Goal: Task Accomplishment & Management: Use online tool/utility

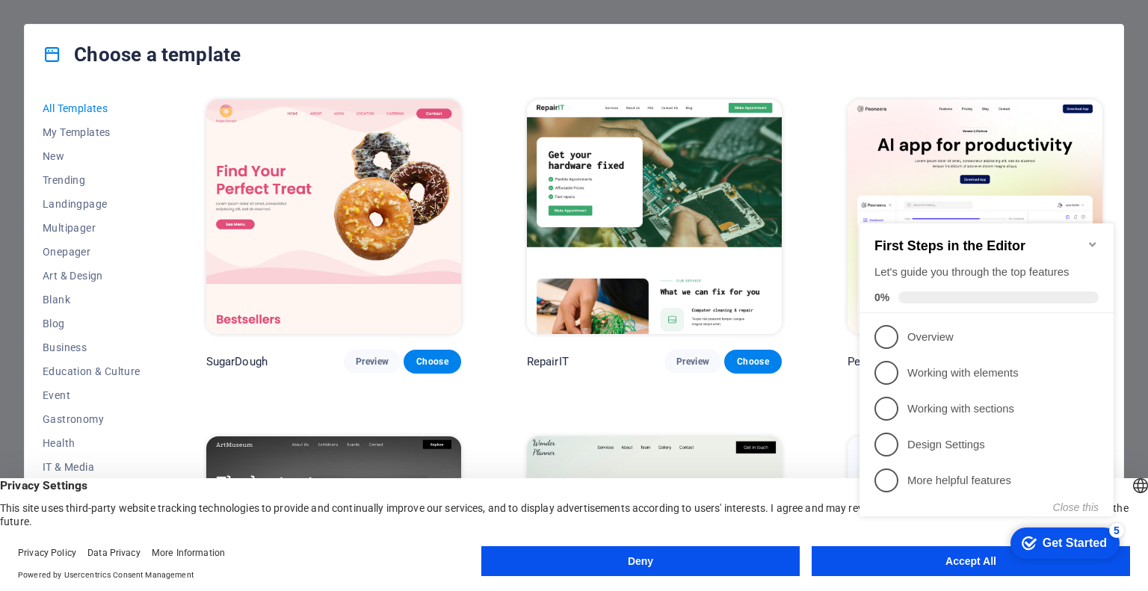
drag, startPoint x: 933, startPoint y: 564, endPoint x: 897, endPoint y: 549, distance: 39.2
click at [932, 563] on div "checkmark Get Started 5 First Steps in the Editor Let's guide you through the t…" at bounding box center [989, 384] width 272 height 362
click at [900, 560] on div "checkmark Get Started 5 First Steps in the Editor Let's guide you through the t…" at bounding box center [989, 384] width 272 height 362
click at [972, 565] on appcues-checklist "Contextual help checklist present on screen" at bounding box center [989, 385] width 272 height 365
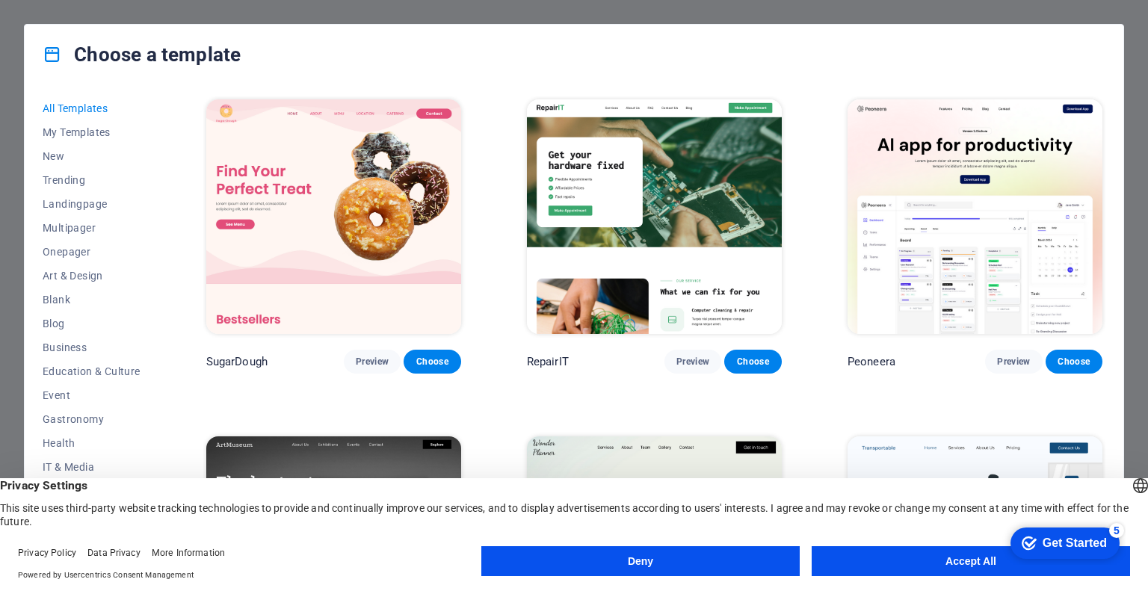
click at [927, 575] on button "Accept All" at bounding box center [971, 561] width 318 height 30
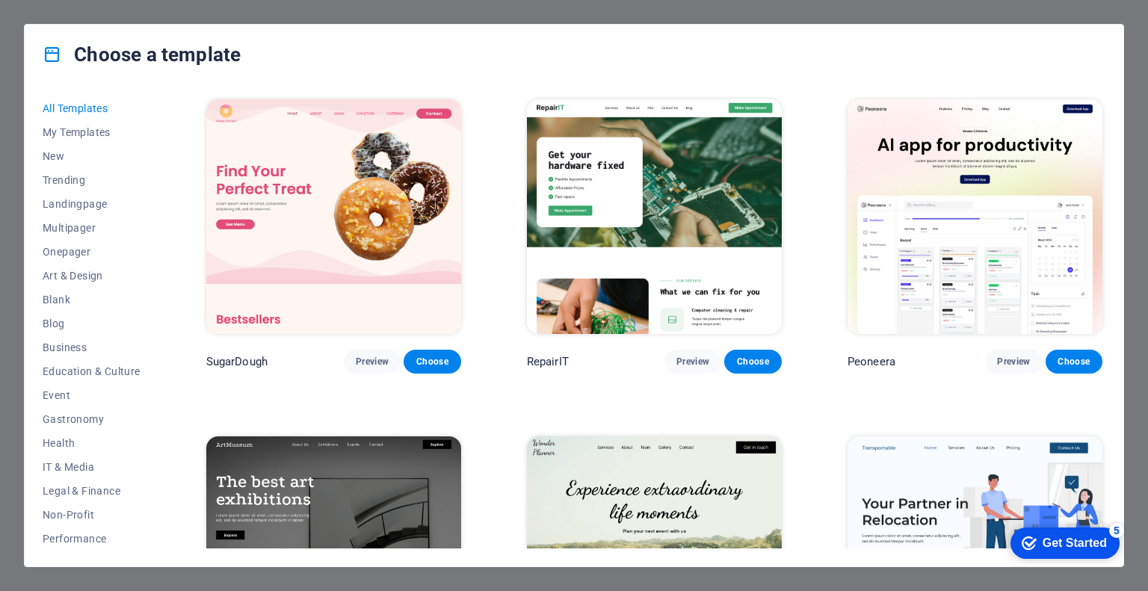
click at [923, 564] on div "All Templates My Templates New Trending Landingpage Multipager Onepager Art & D…" at bounding box center [574, 325] width 1099 height 482
click at [1049, 547] on div "Get Started" at bounding box center [1075, 543] width 64 height 13
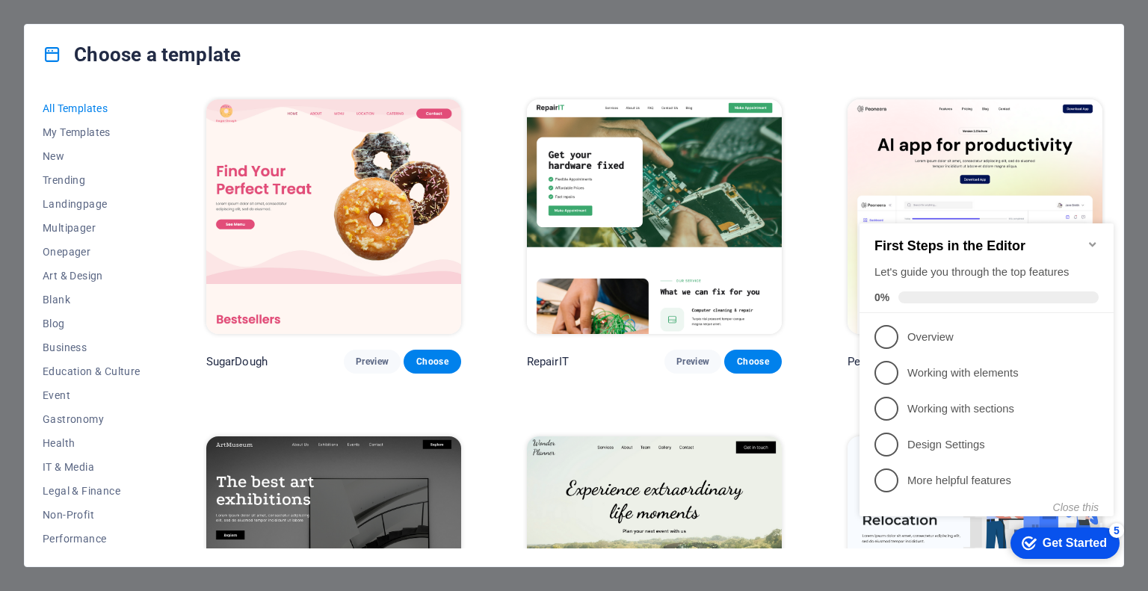
click at [1049, 547] on div "Get Started" at bounding box center [1075, 543] width 64 height 13
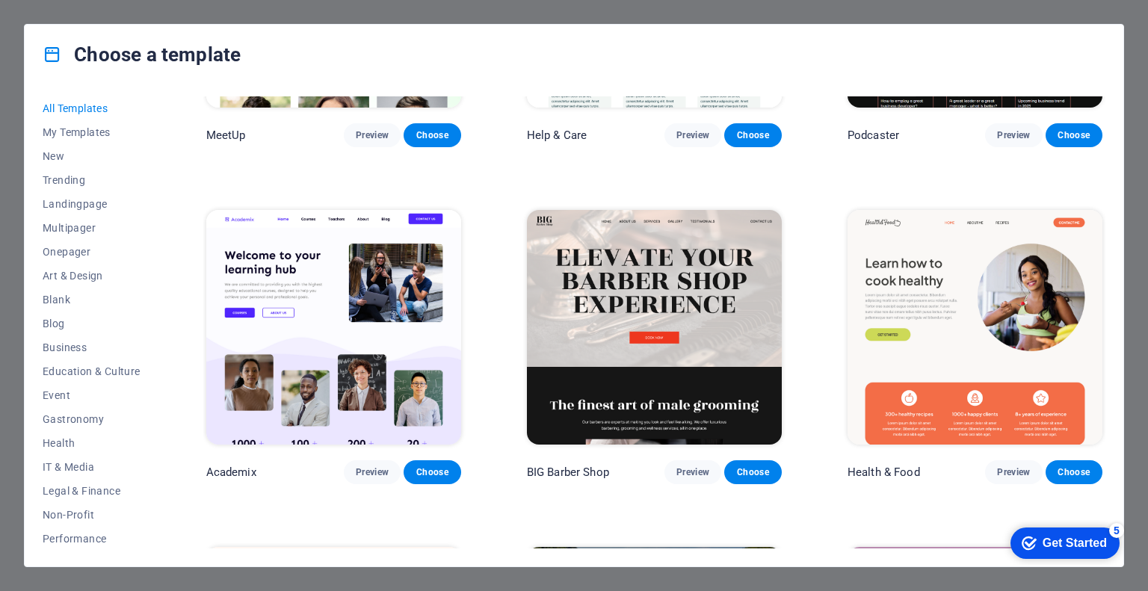
scroll to position [1270, 0]
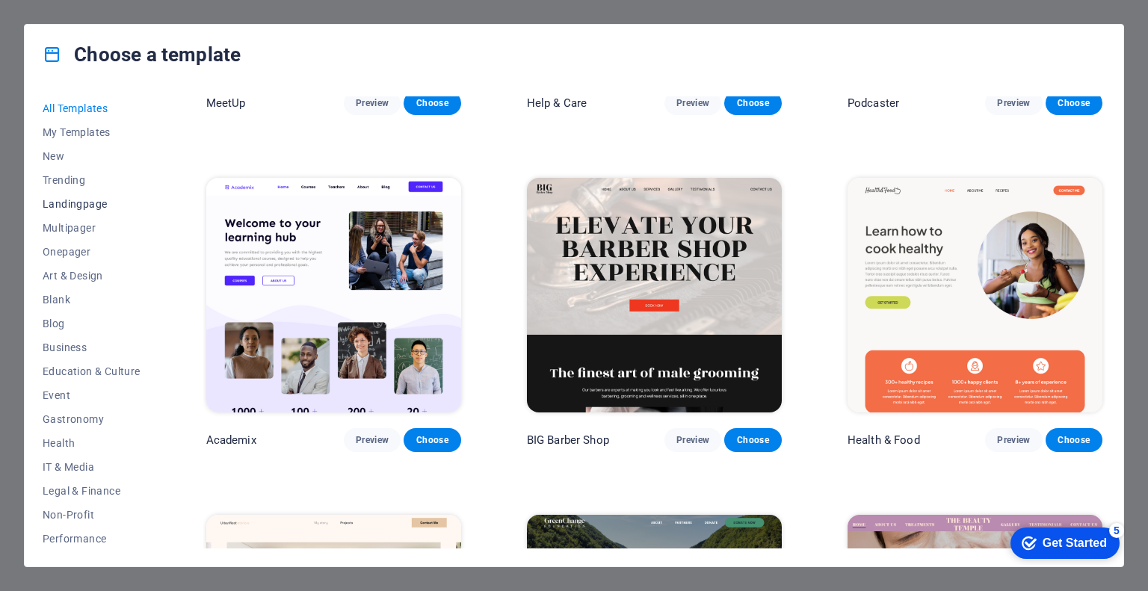
click at [78, 206] on span "Landingpage" at bounding box center [92, 204] width 98 height 12
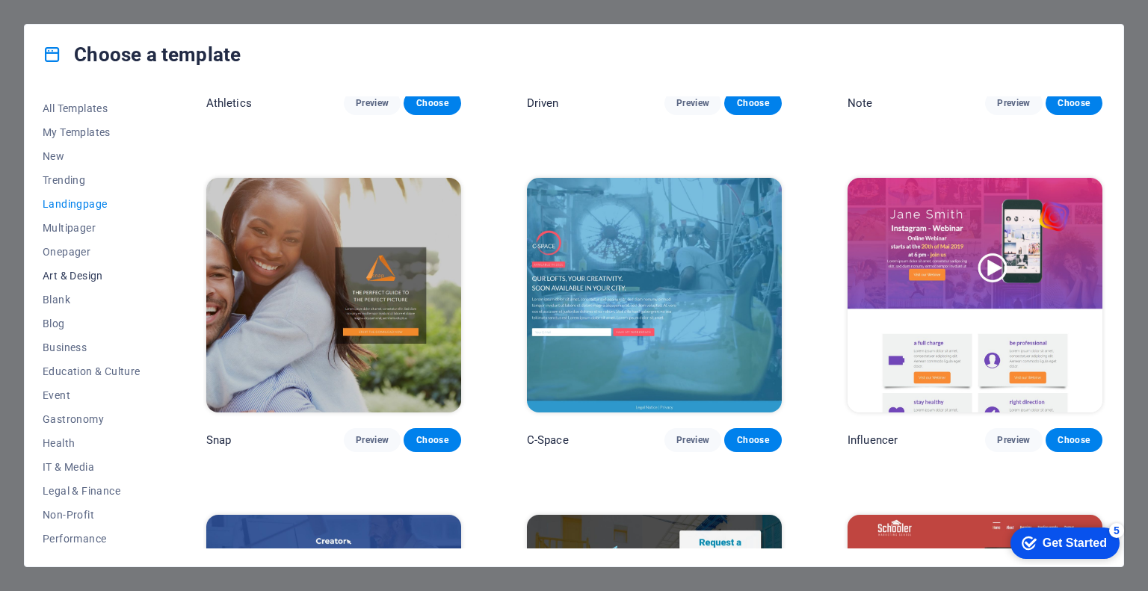
click at [66, 266] on button "Art & Design" at bounding box center [92, 276] width 98 height 24
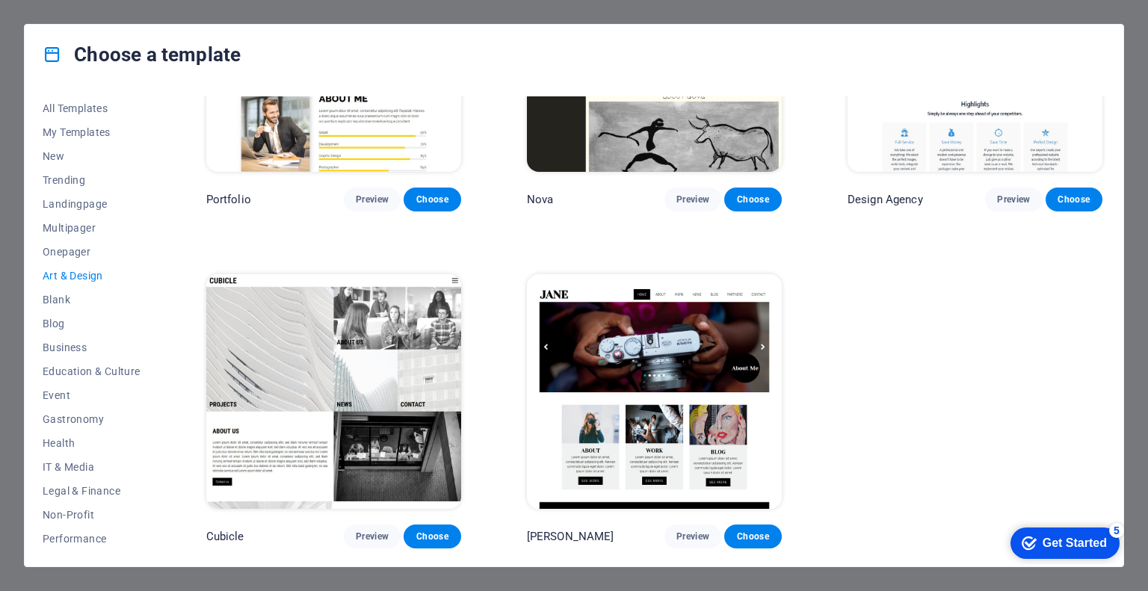
scroll to position [1167, 0]
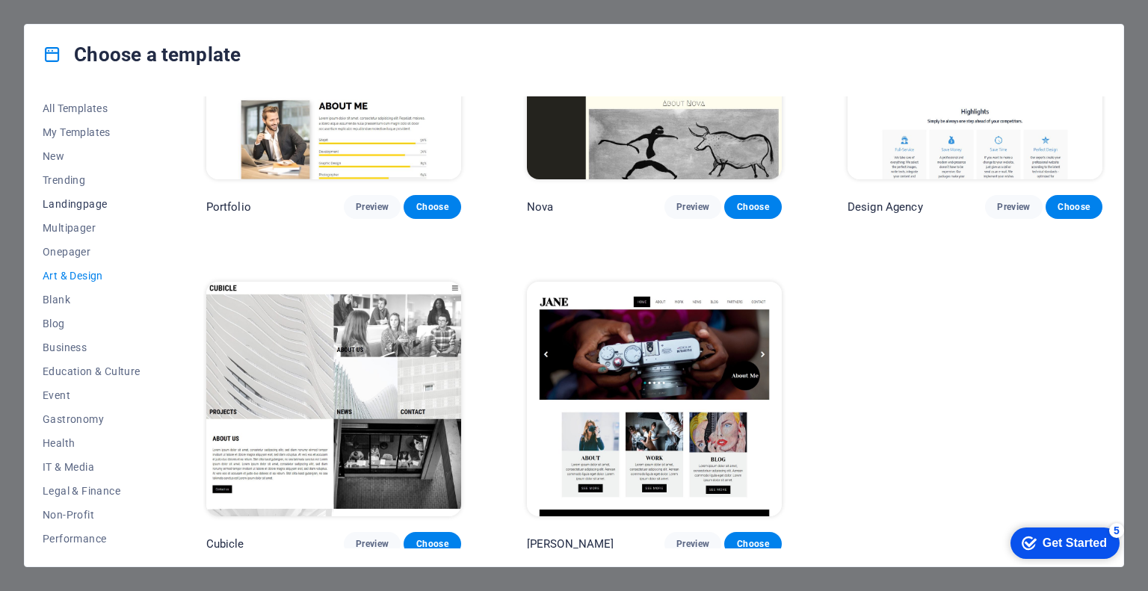
click at [70, 203] on span "Landingpage" at bounding box center [92, 204] width 98 height 12
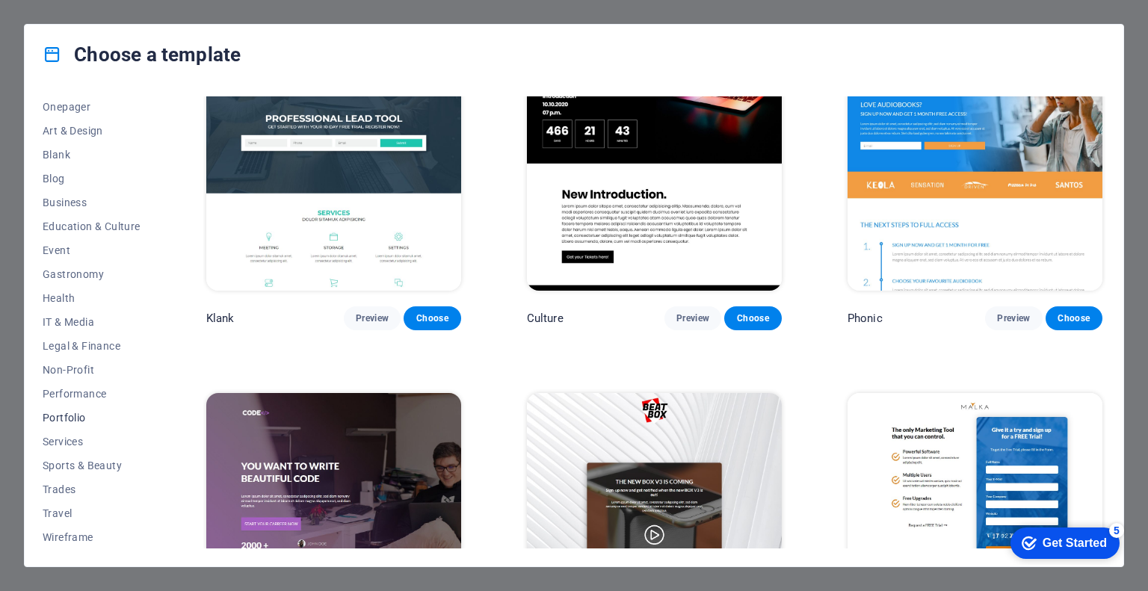
scroll to position [0, 0]
click at [56, 391] on span "Event" at bounding box center [92, 395] width 98 height 12
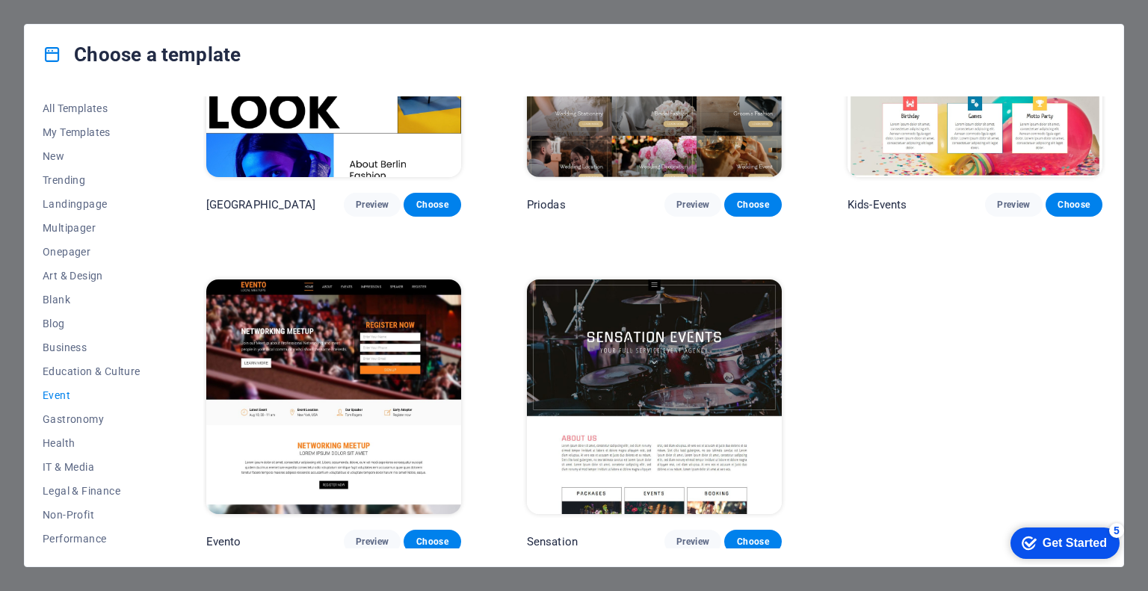
scroll to position [46, 0]
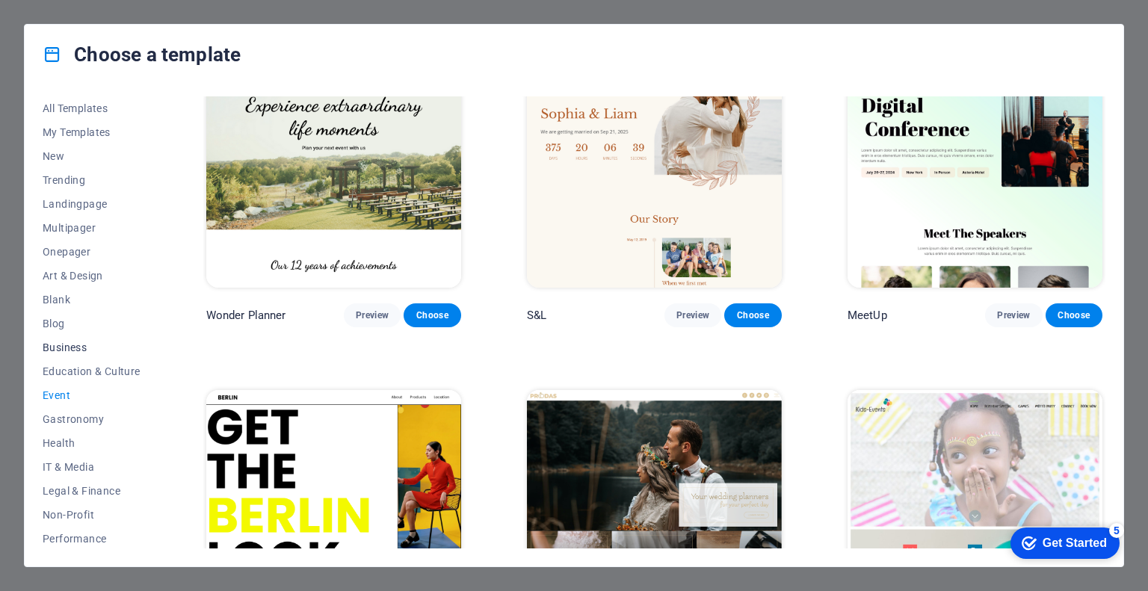
click at [66, 349] on span "Business" at bounding box center [92, 348] width 98 height 12
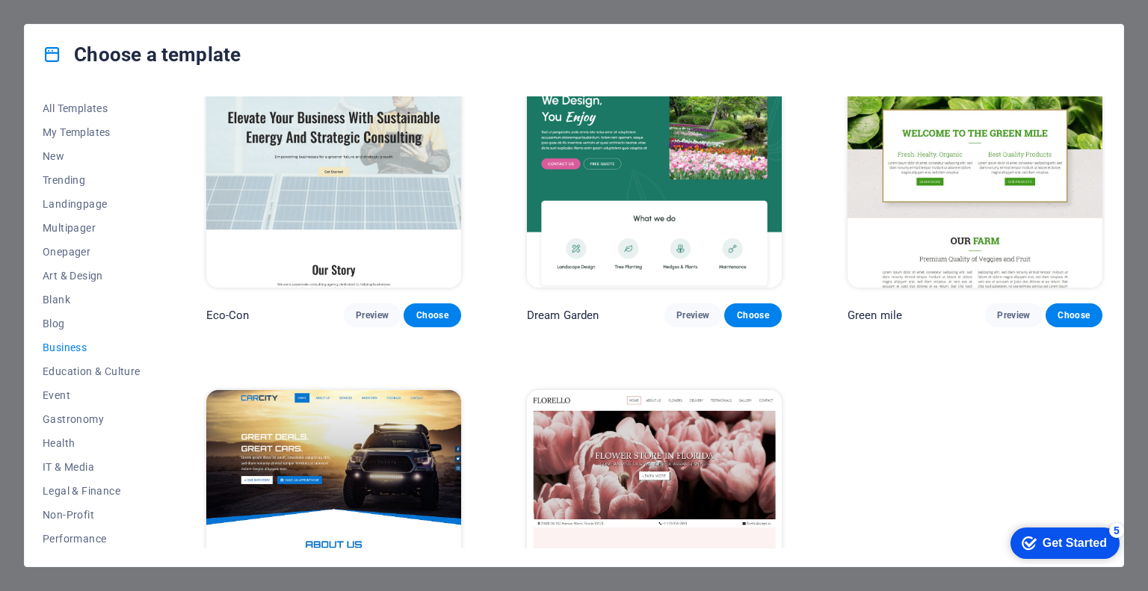
scroll to position [0, 0]
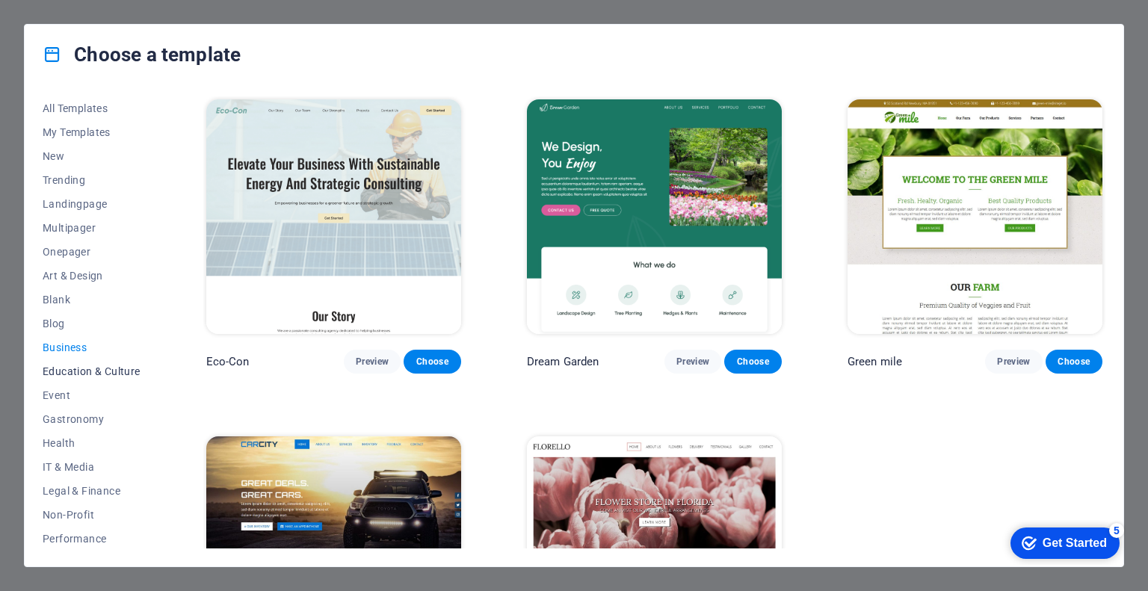
click at [70, 372] on span "Education & Culture" at bounding box center [92, 371] width 98 height 12
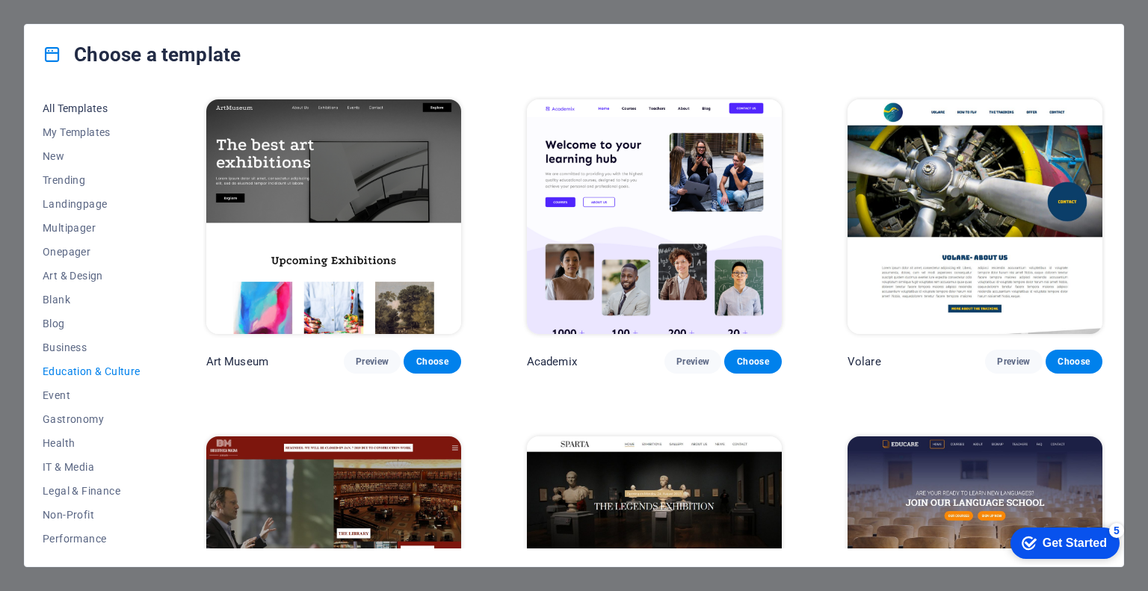
click at [74, 111] on span "All Templates" at bounding box center [92, 108] width 98 height 12
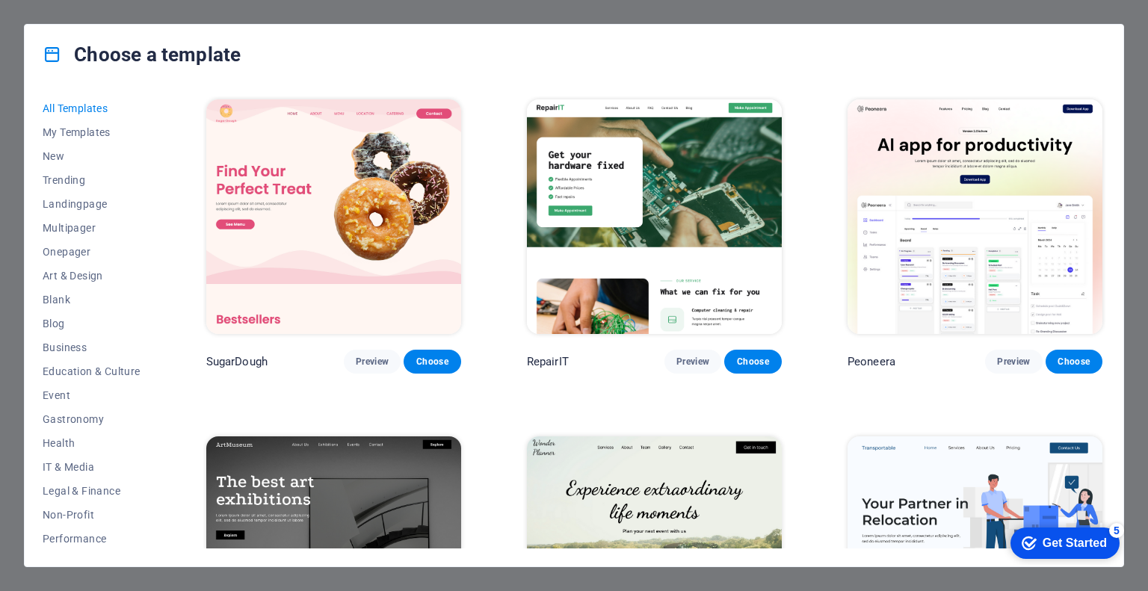
click at [296, 205] on img at bounding box center [333, 216] width 255 height 235
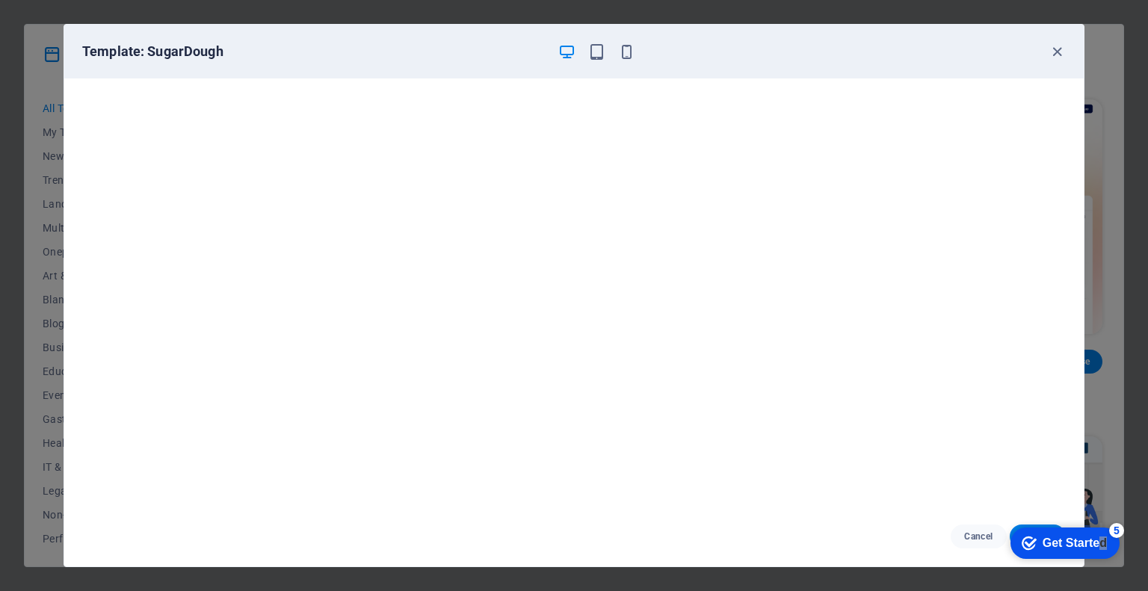
drag, startPoint x: 1098, startPoint y: 540, endPoint x: 1218, endPoint y: 853, distance: 336.2
click at [1075, 551] on div "checkmark Get Started 5" at bounding box center [1064, 543] width 109 height 31
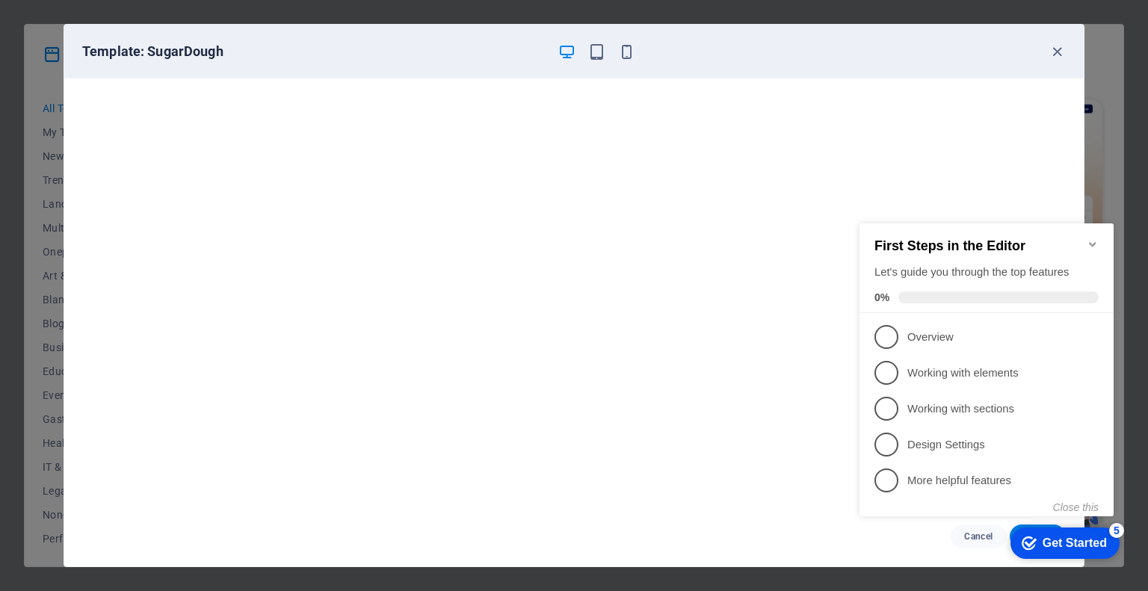
click at [1071, 537] on div "Get Started" at bounding box center [1075, 543] width 64 height 13
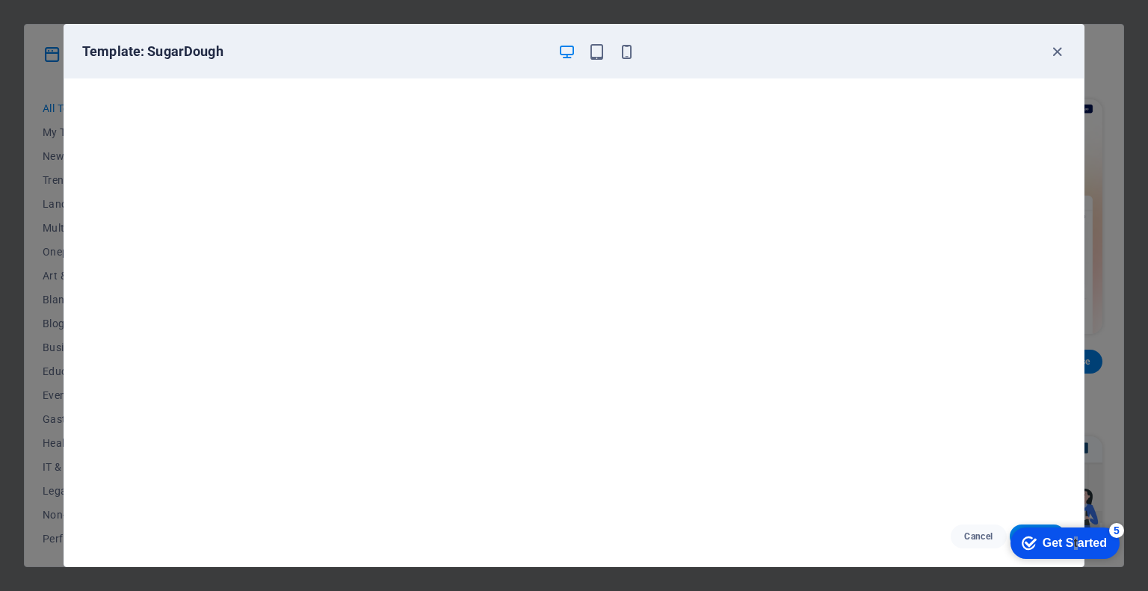
drag, startPoint x: 1216, startPoint y: 859, endPoint x: 1217, endPoint y: 764, distance: 94.9
click at [1107, 550] on div "Get Started" at bounding box center [1075, 543] width 64 height 13
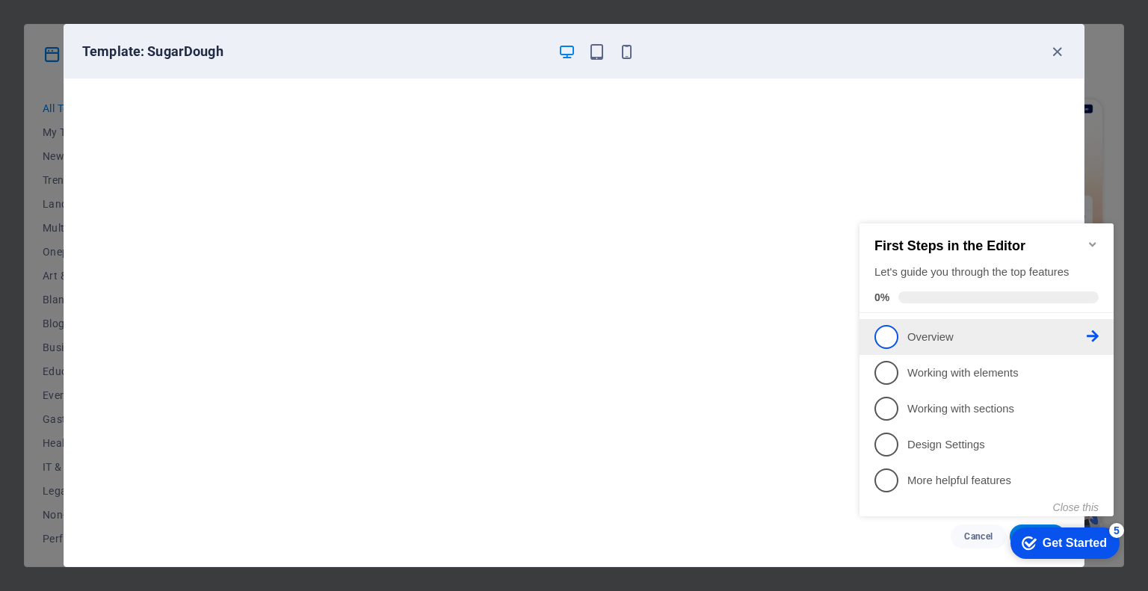
click at [878, 327] on span "1" at bounding box center [886, 337] width 24 height 24
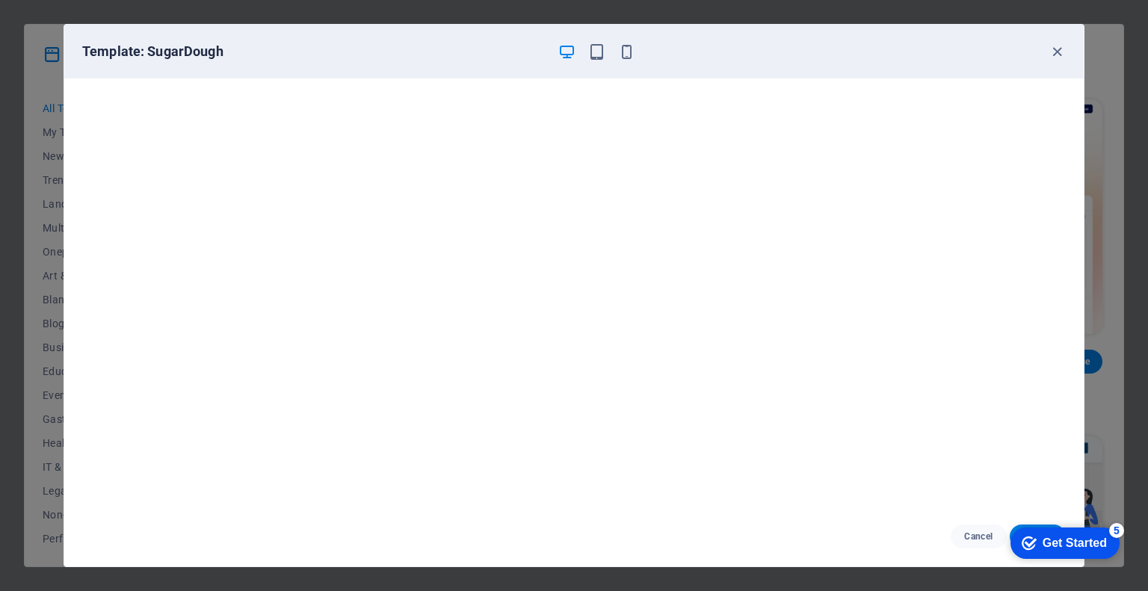
click at [1062, 537] on div "Get Started" at bounding box center [1075, 543] width 64 height 13
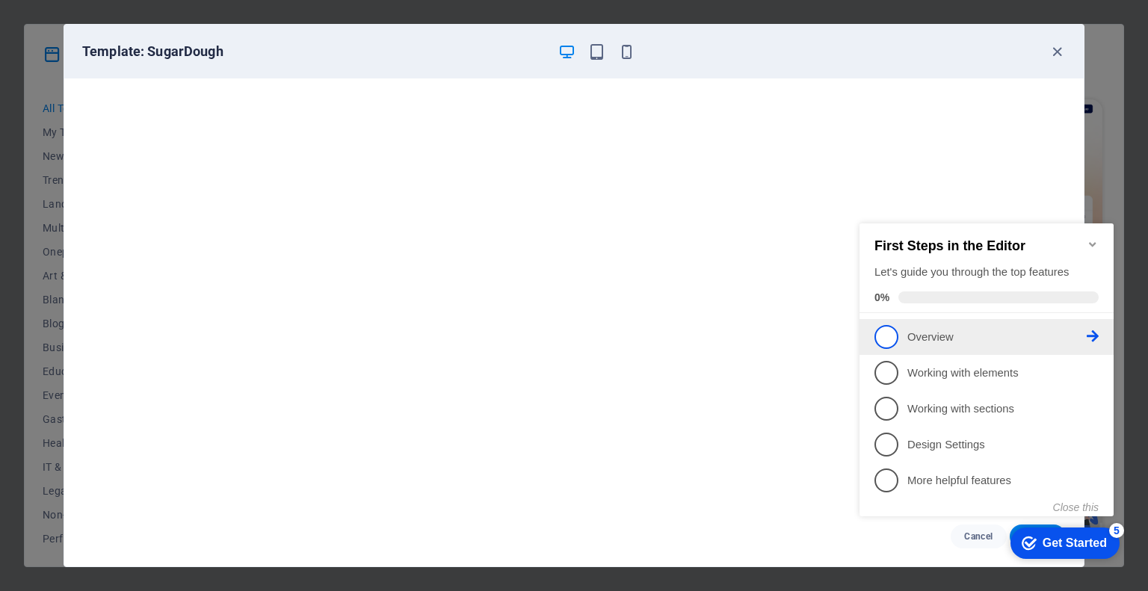
click at [937, 339] on p "Overview - incomplete" at bounding box center [996, 338] width 179 height 16
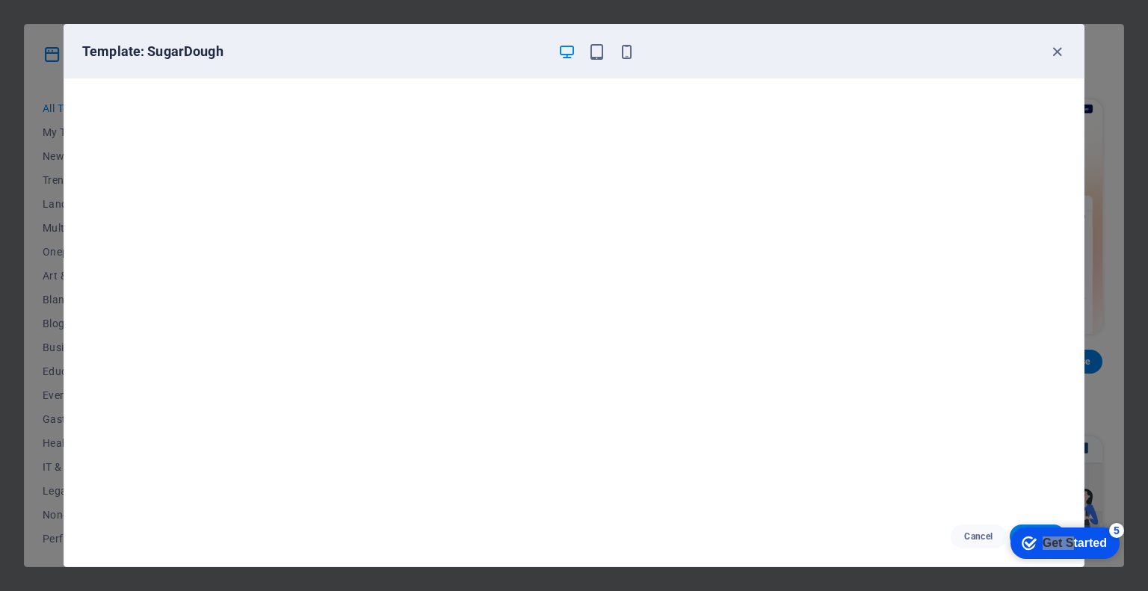
drag, startPoint x: 1068, startPoint y: 534, endPoint x: 1232, endPoint y: 858, distance: 362.6
click at [1070, 537] on div "Get Started" at bounding box center [1075, 543] width 64 height 13
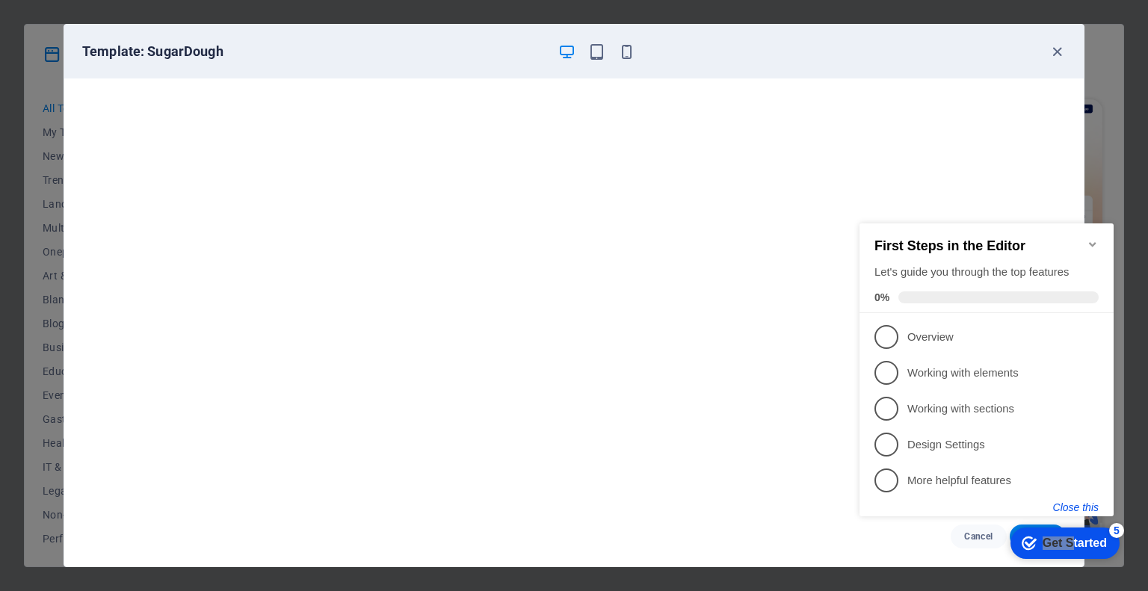
click at [1069, 507] on button "Close this" at bounding box center [1076, 507] width 46 height 12
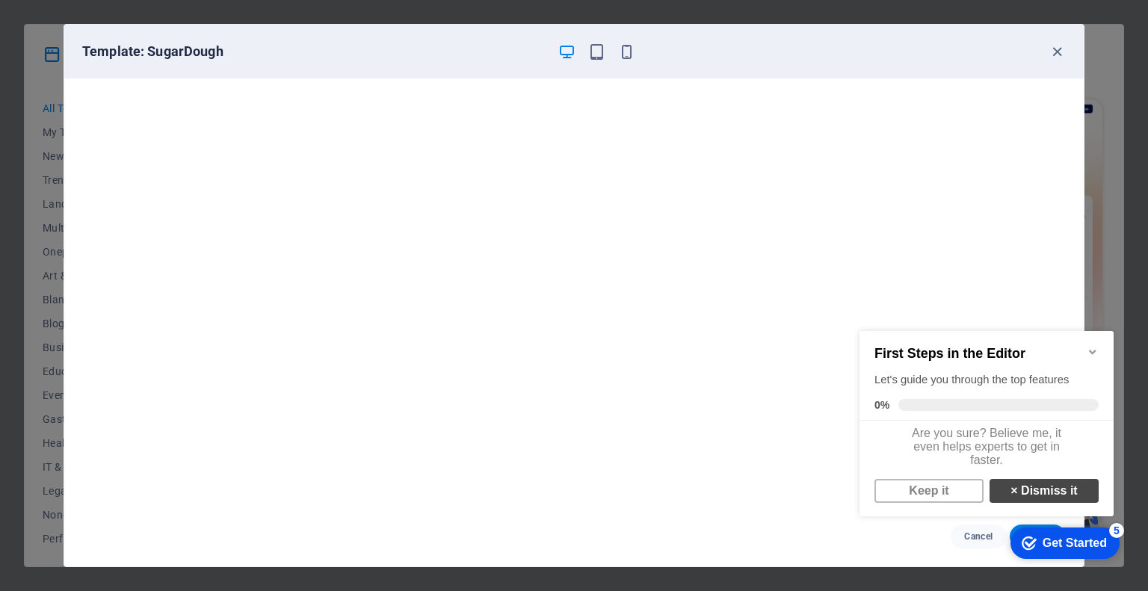
click at [1016, 500] on link "× Dismiss it" at bounding box center [1043, 491] width 109 height 24
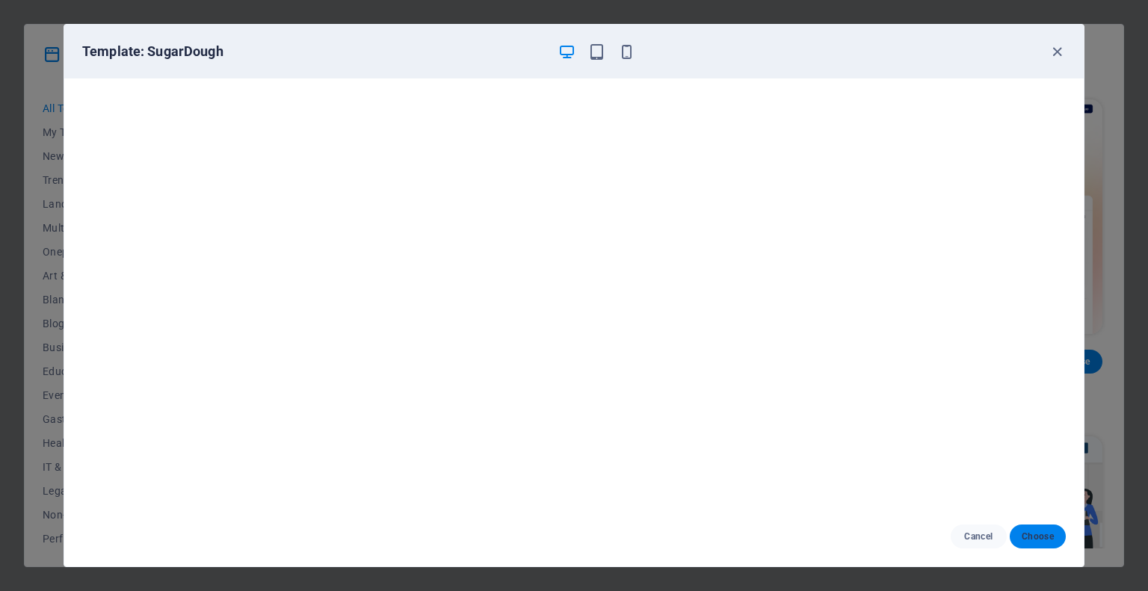
click at [1029, 533] on span "Choose" at bounding box center [1038, 537] width 32 height 12
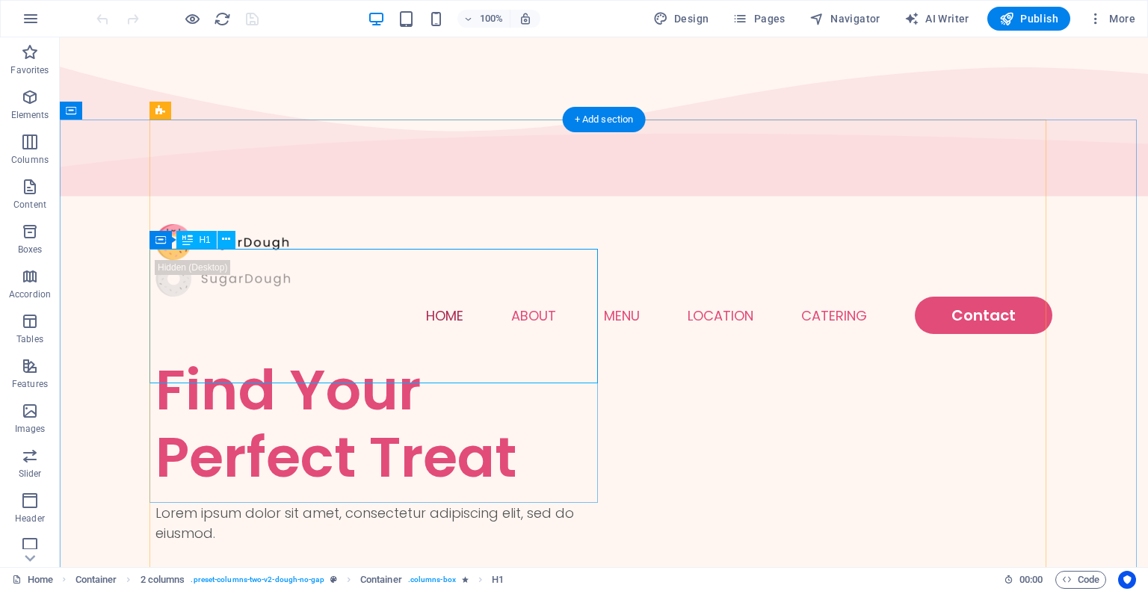
drag, startPoint x: 498, startPoint y: 341, endPoint x: 466, endPoint y: 343, distance: 31.5
click at [466, 356] on div "Find Your Perfect Treat" at bounding box center [379, 423] width 448 height 135
click at [338, 356] on div "Find Your Perfect Treat" at bounding box center [379, 423] width 448 height 135
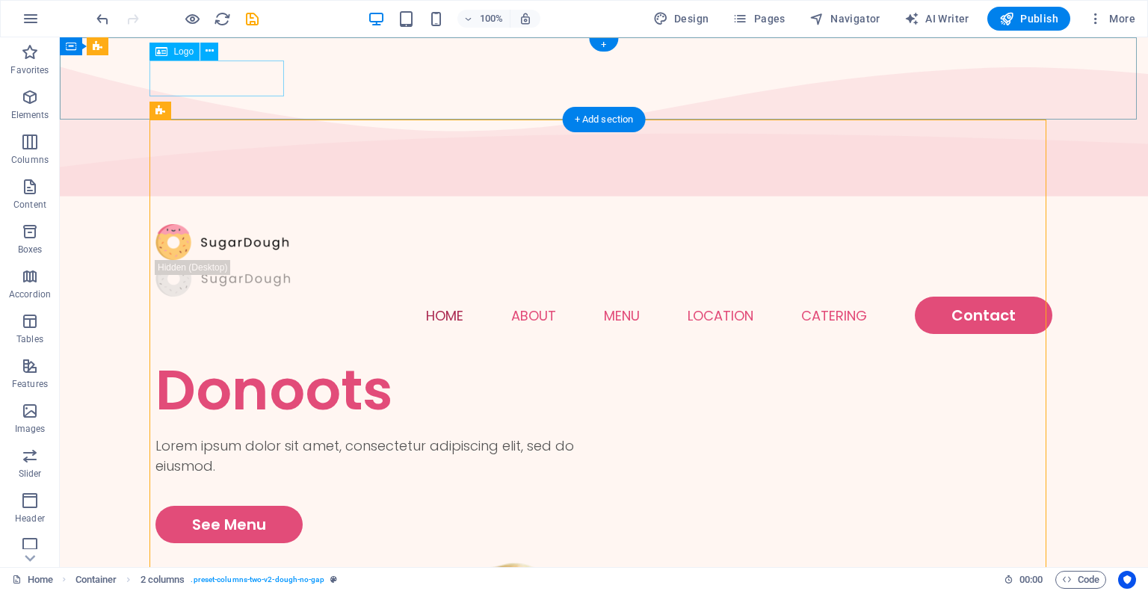
click at [219, 224] on div at bounding box center [603, 242] width 897 height 37
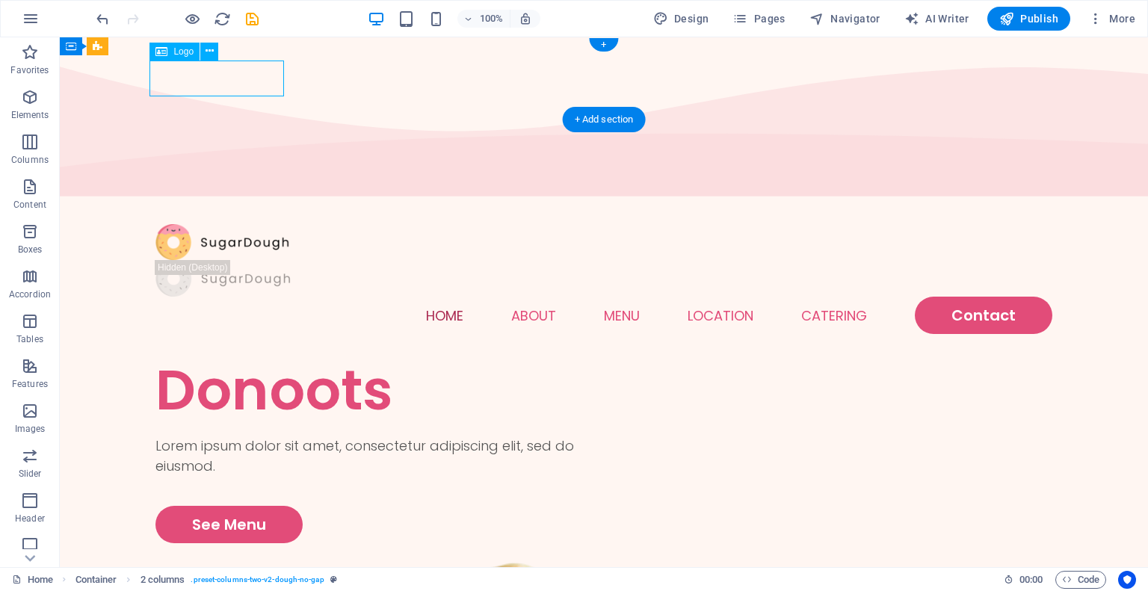
click at [219, 224] on div at bounding box center [603, 242] width 897 height 37
select select "px"
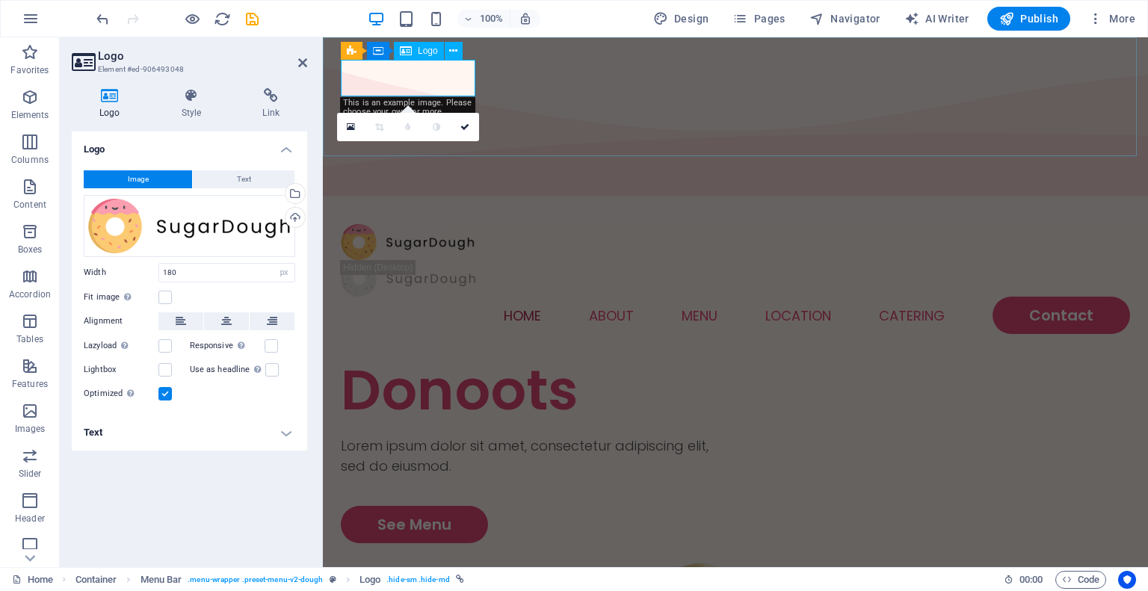
click at [391, 224] on div at bounding box center [735, 242] width 789 height 37
click at [386, 224] on div at bounding box center [735, 242] width 789 height 37
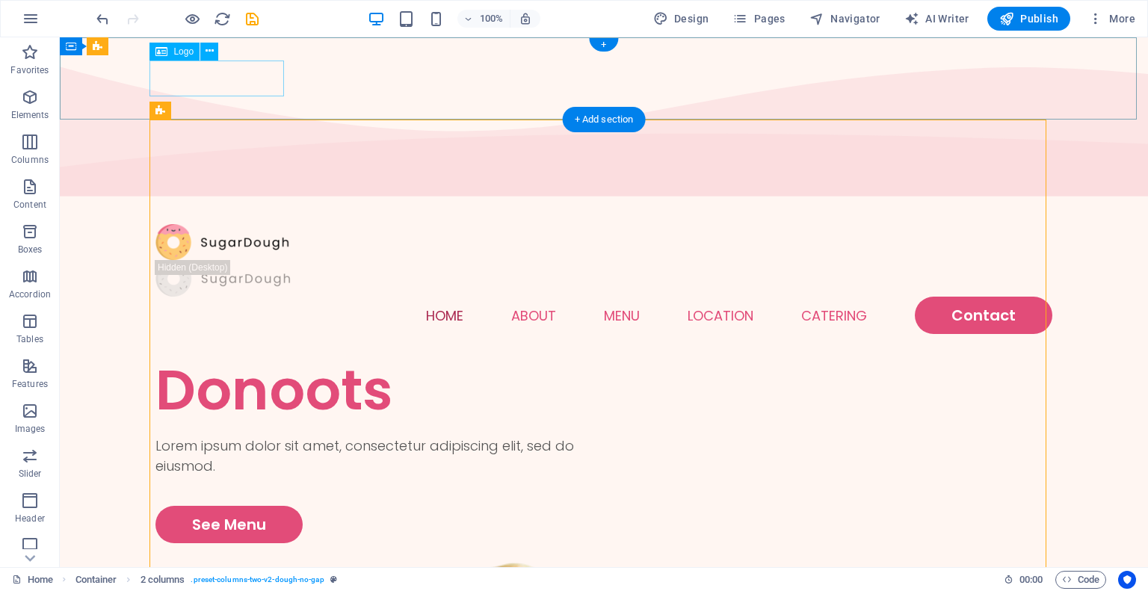
click at [257, 224] on div at bounding box center [603, 242] width 897 height 37
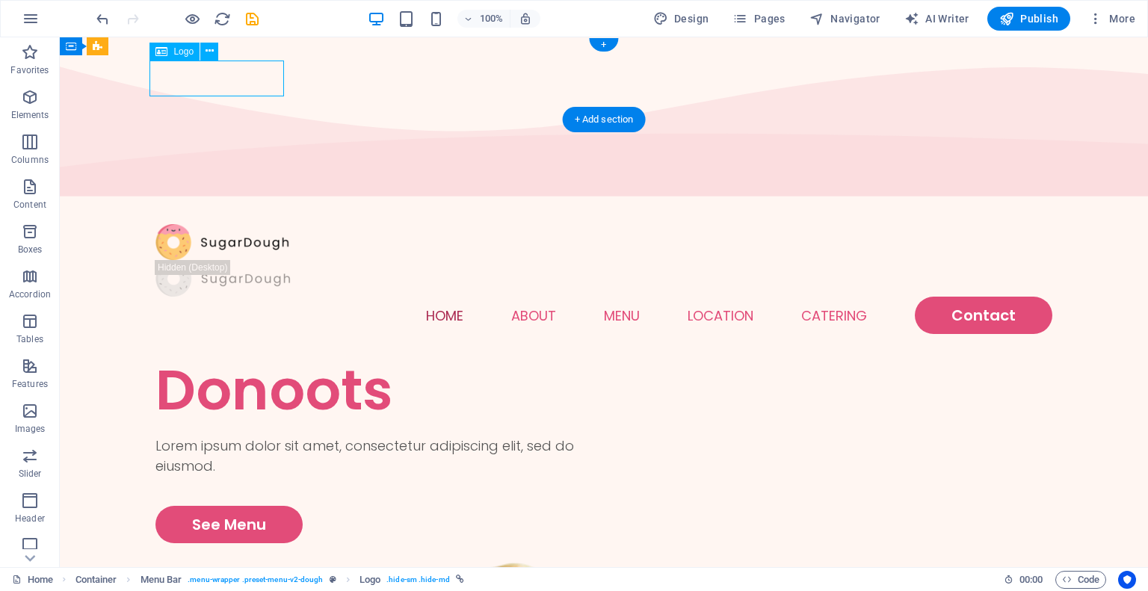
click at [257, 224] on div at bounding box center [603, 242] width 897 height 37
select select "px"
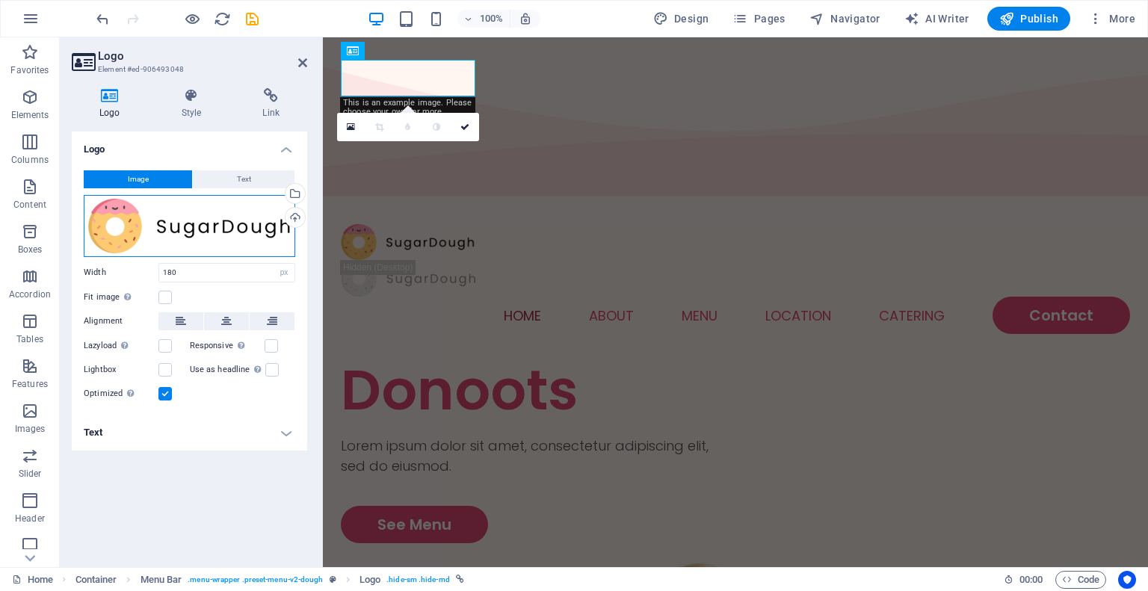
click at [179, 219] on div "Drag files here, click to choose files or select files from Files or our free s…" at bounding box center [189, 226] width 211 height 62
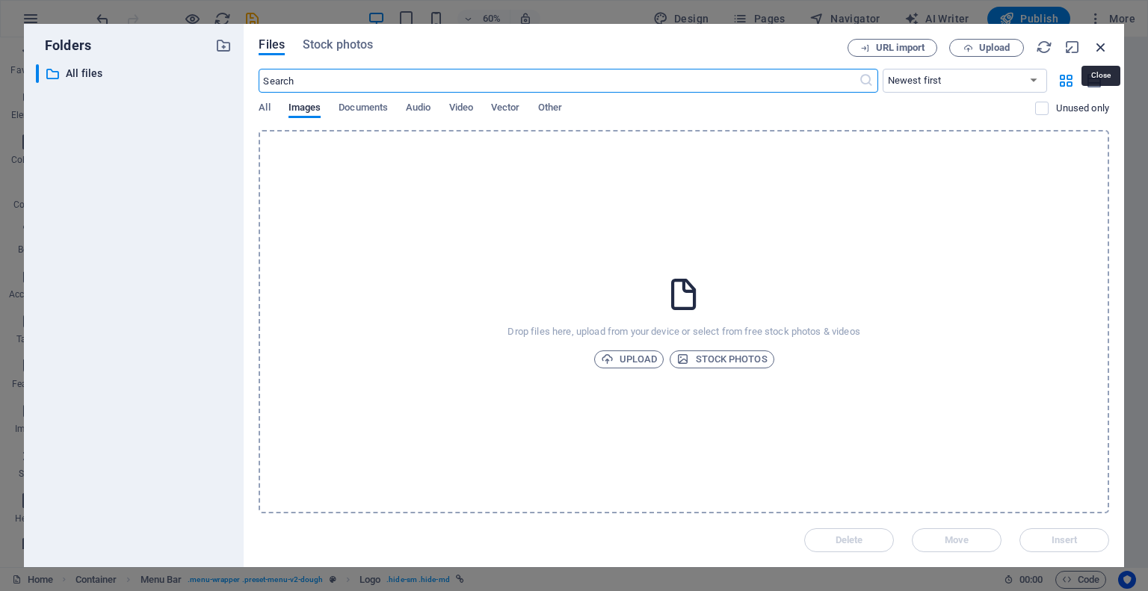
click at [1100, 43] on icon "button" at bounding box center [1101, 47] width 16 height 16
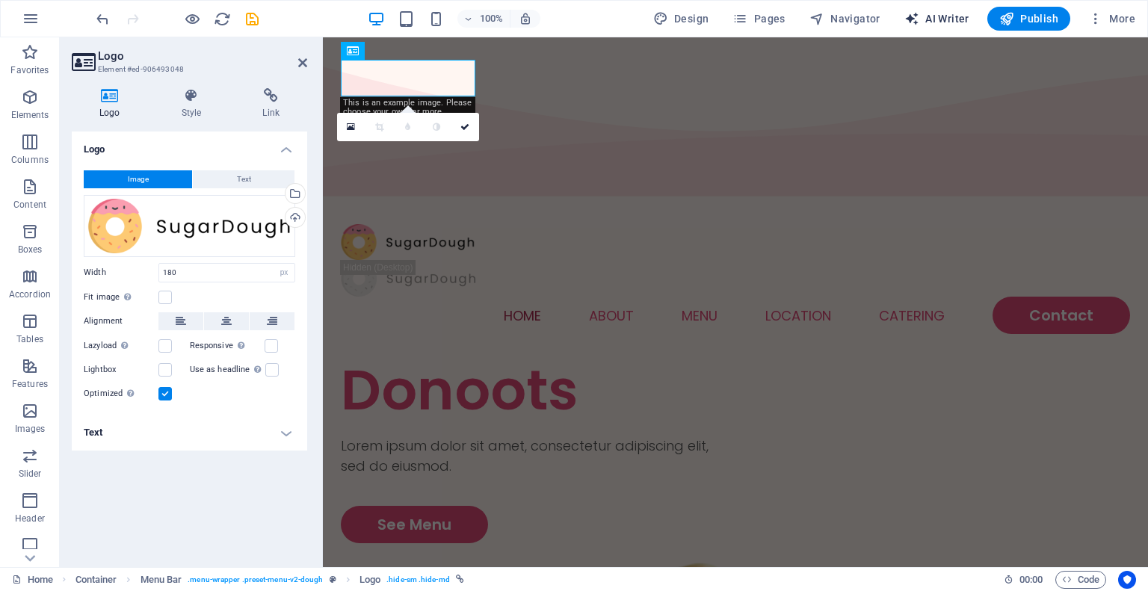
drag, startPoint x: 1037, startPoint y: 15, endPoint x: 969, endPoint y: 23, distance: 67.8
click at [0, 0] on div "100% Design Pages Navigator AI Writer Publish More" at bounding box center [0, 0] width 0 height 0
click at [0, 0] on span "AI Writer" at bounding box center [0, 0] width 0 height 0
select select "English"
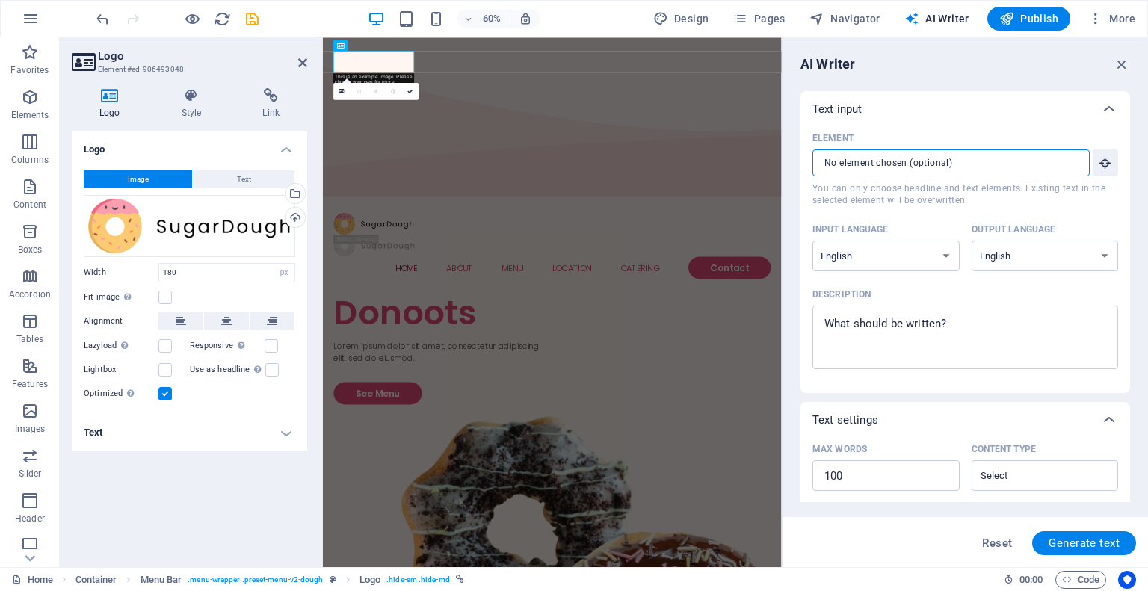
click at [928, 161] on input "Element ​ You can only choose headline and text elements. Existing text in the …" at bounding box center [945, 162] width 267 height 27
click at [484, 542] on div "Lorem ipsum dolor sit amet, consectetur adipiscing elit, sed do eiusmod." at bounding box center [523, 562] width 365 height 40
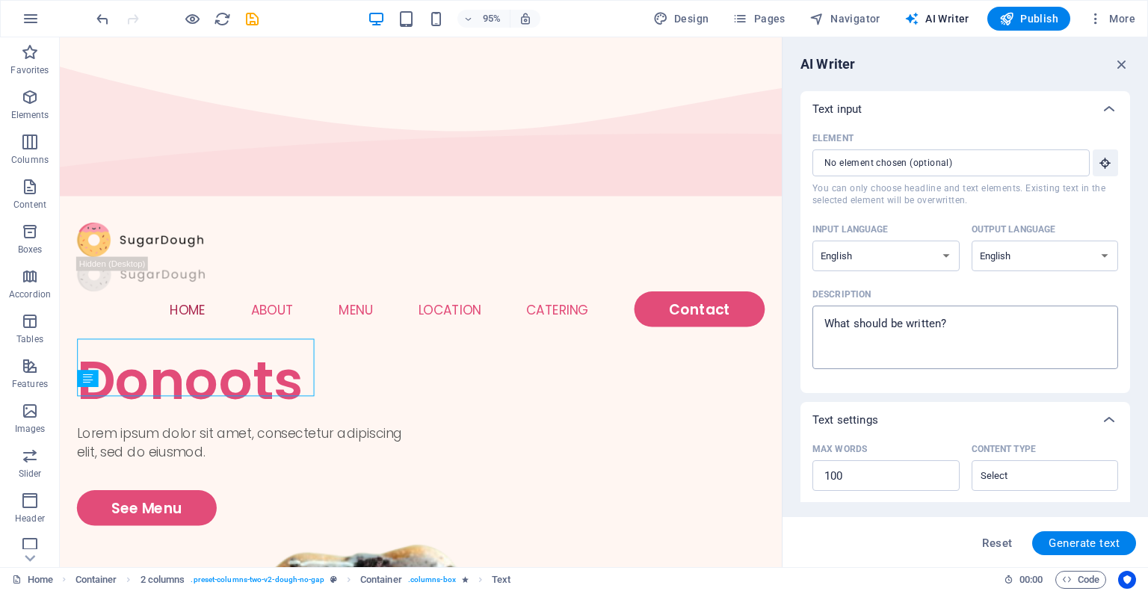
type textarea "x"
click at [947, 324] on textarea "Description x ​" at bounding box center [965, 337] width 291 height 49
type textarea "Y"
type textarea "x"
type textarea "Yu"
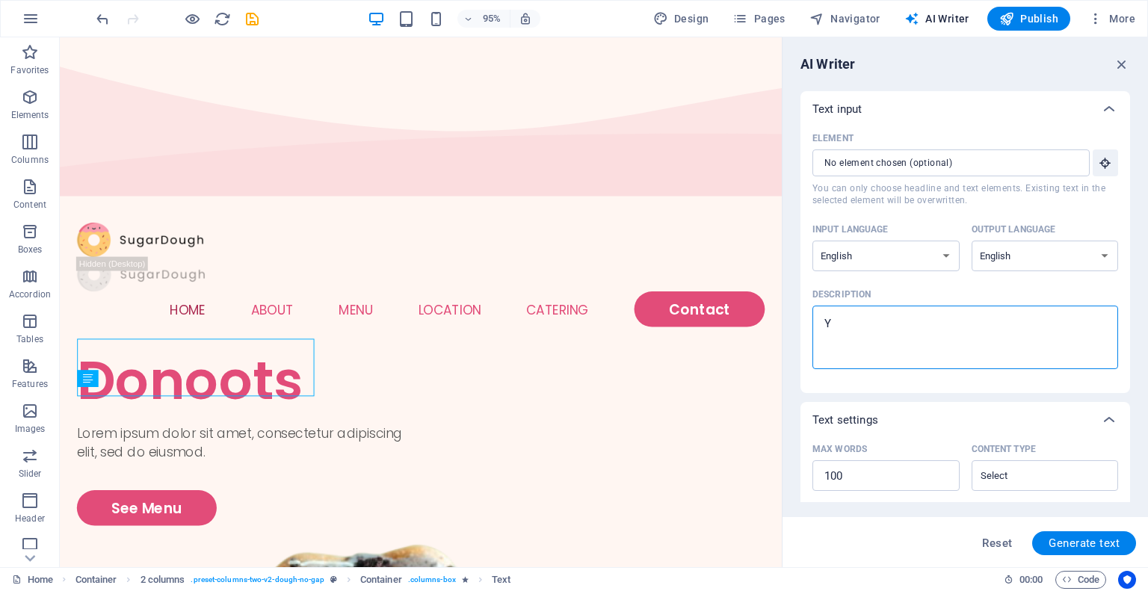
type textarea "x"
type textarea "Yum"
type textarea "x"
type textarea "Yu"
type textarea "x"
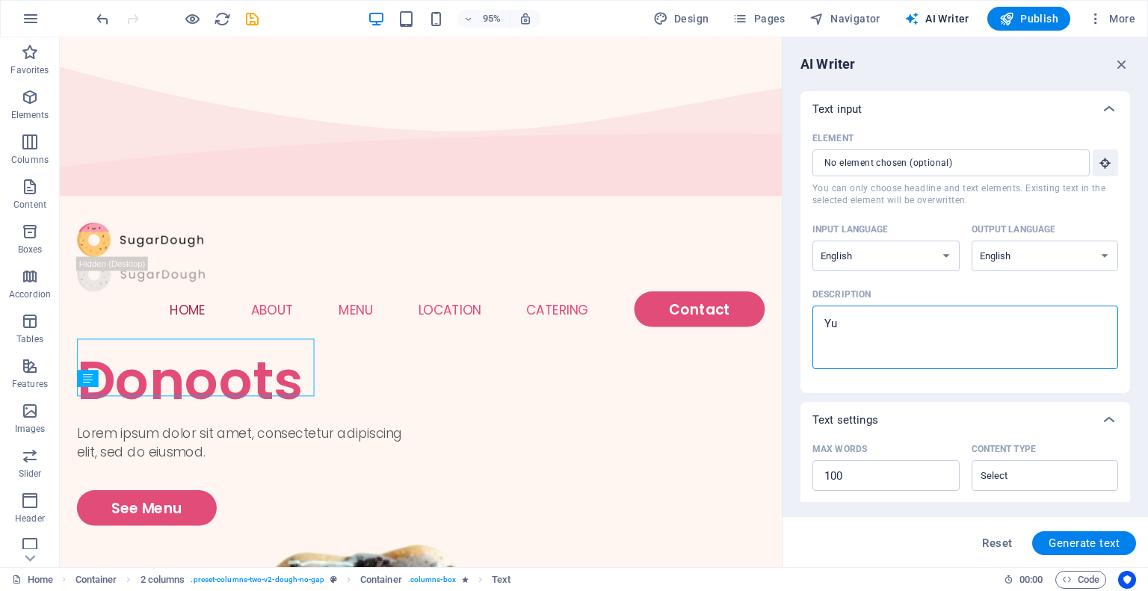
type textarea "Y"
type textarea "x"
type textarea "A"
type textarea "x"
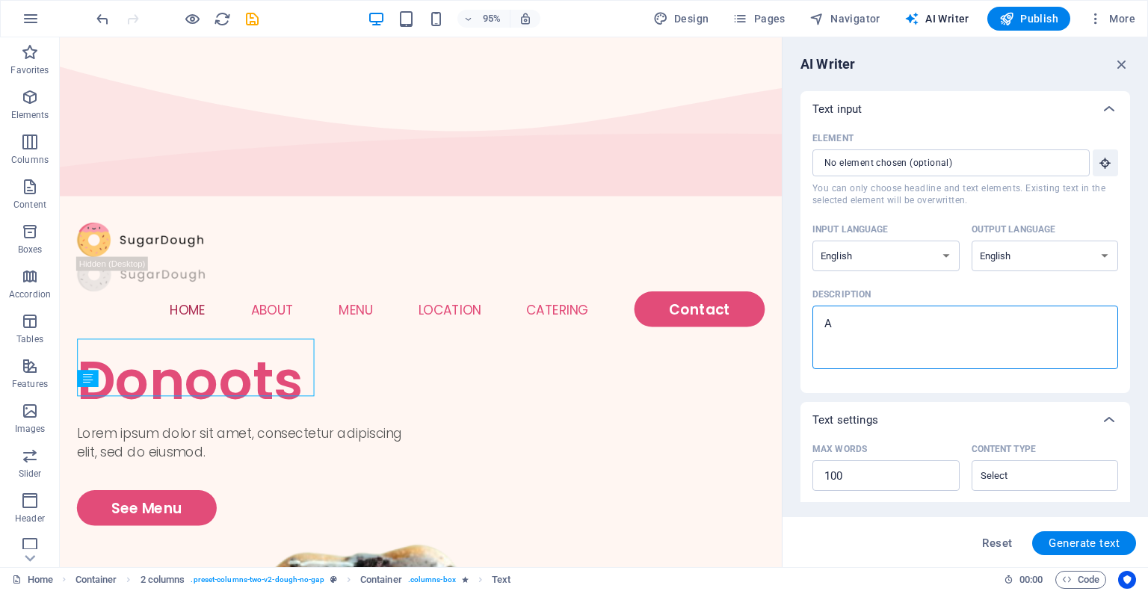
type textarea "A"
type textarea "x"
type textarea "A t"
type textarea "x"
type textarea "A te"
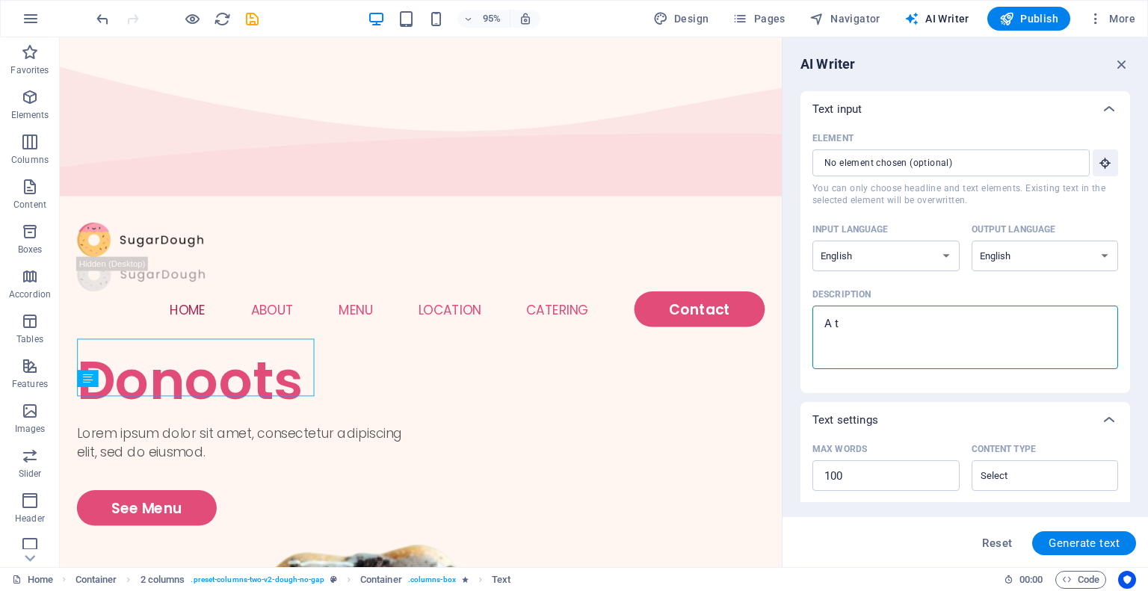
type textarea "x"
type textarea "A tet"
type textarea "x"
type textarea "A te"
type textarea "x"
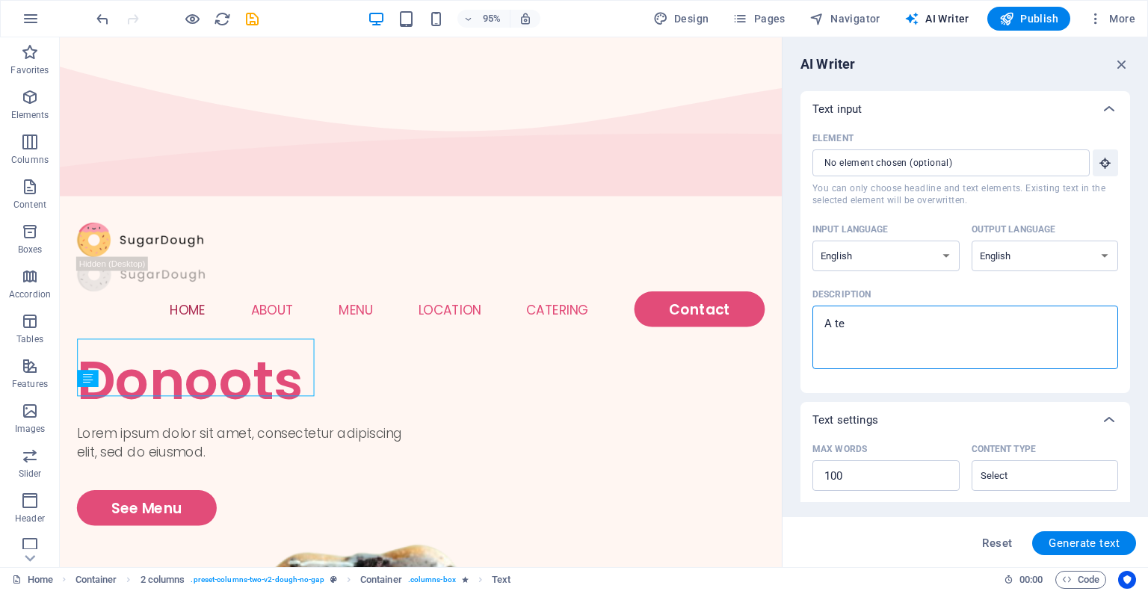
type textarea "A tex"
type textarea "x"
type textarea "A text"
type textarea "x"
type textarea "A texts"
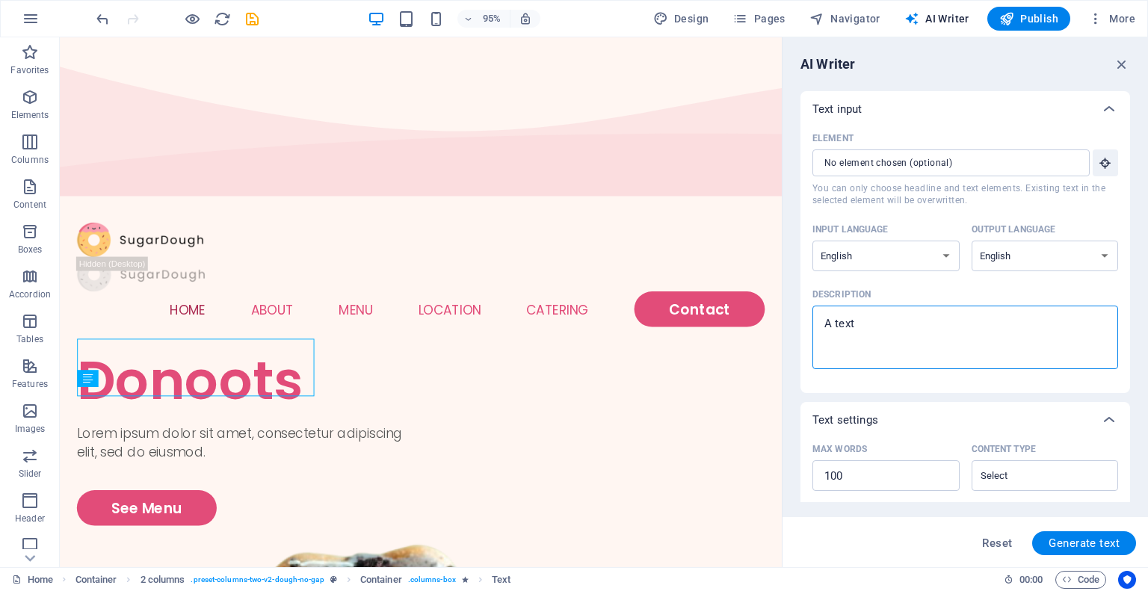
type textarea "x"
type textarea "A texts"
type textarea "x"
type textarea "A texts t"
type textarea "x"
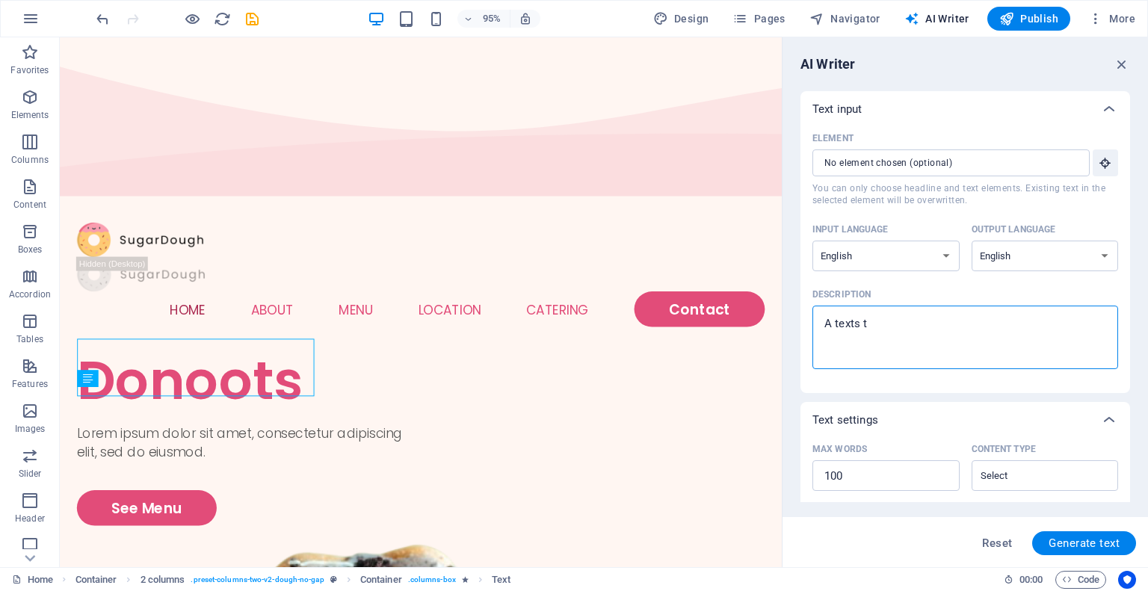
type textarea "A texts ta"
type textarea "x"
type textarea "A texts tal"
type textarea "x"
type textarea "A texts talk"
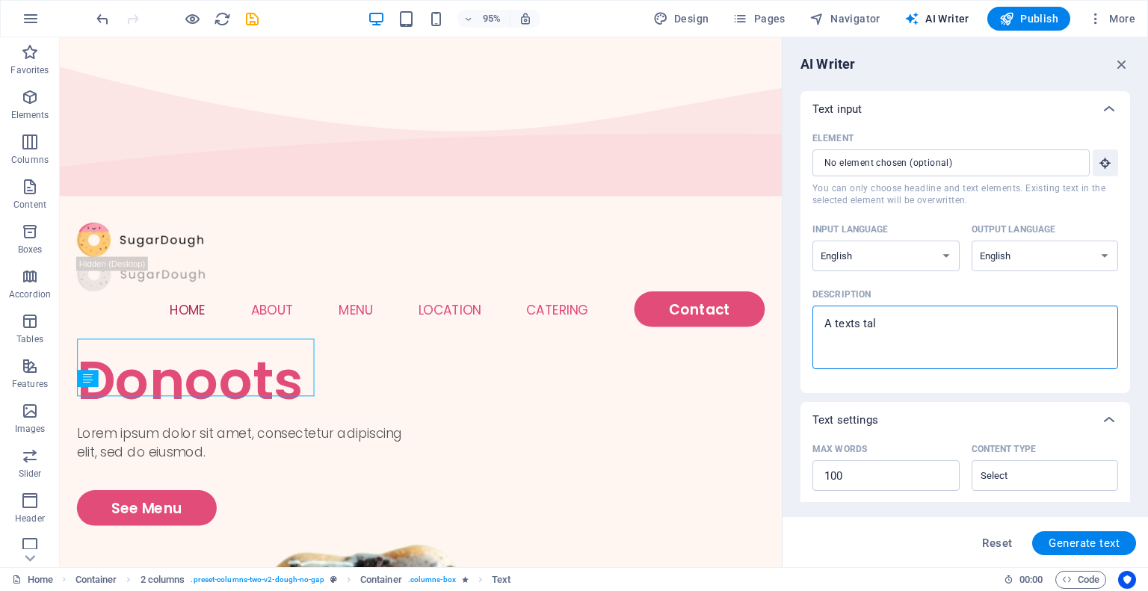
type textarea "x"
type textarea "A texts talki"
type textarea "x"
type textarea "A texts talkin"
type textarea "x"
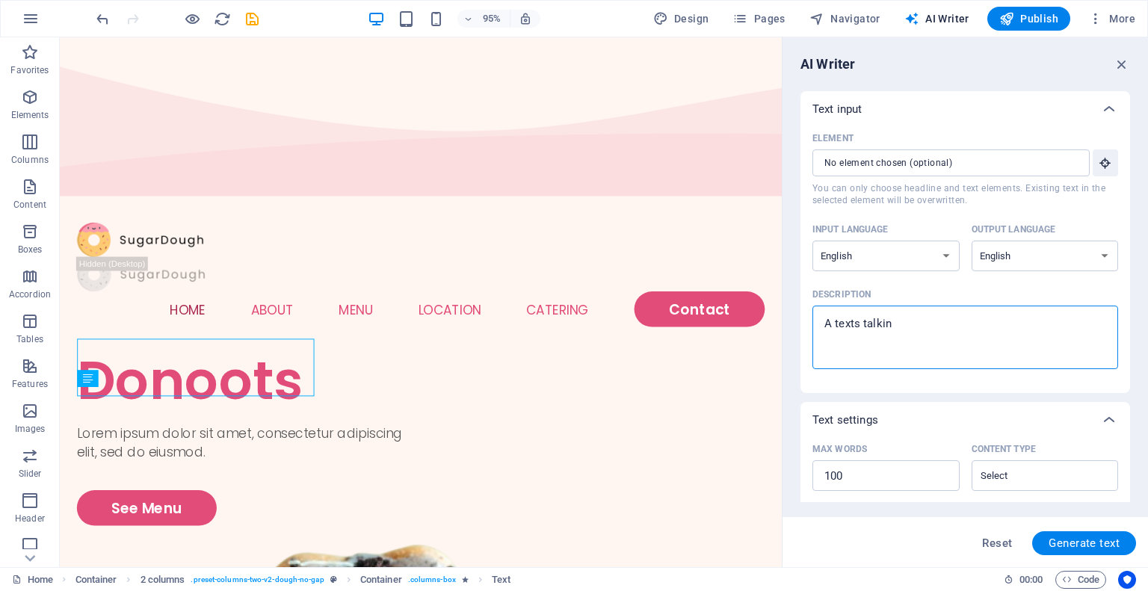
type textarea "A texts talking"
type textarea "x"
type textarea "A texts talking"
type textarea "x"
type textarea "A texts talking a"
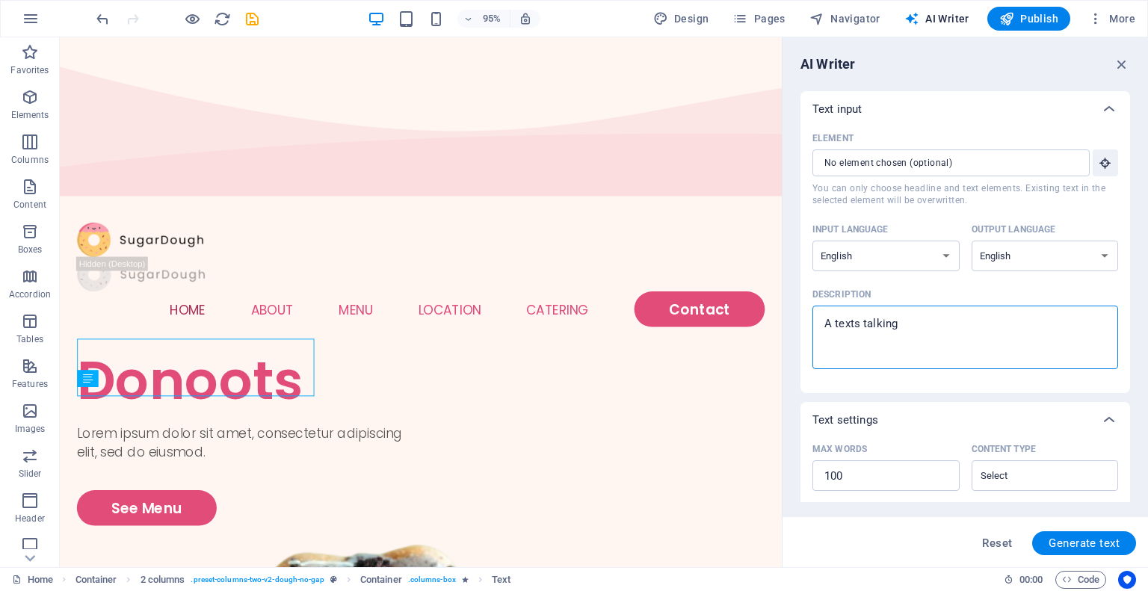
type textarea "x"
type textarea "A texts talking ab"
type textarea "x"
type textarea "A texts talking abo"
type textarea "x"
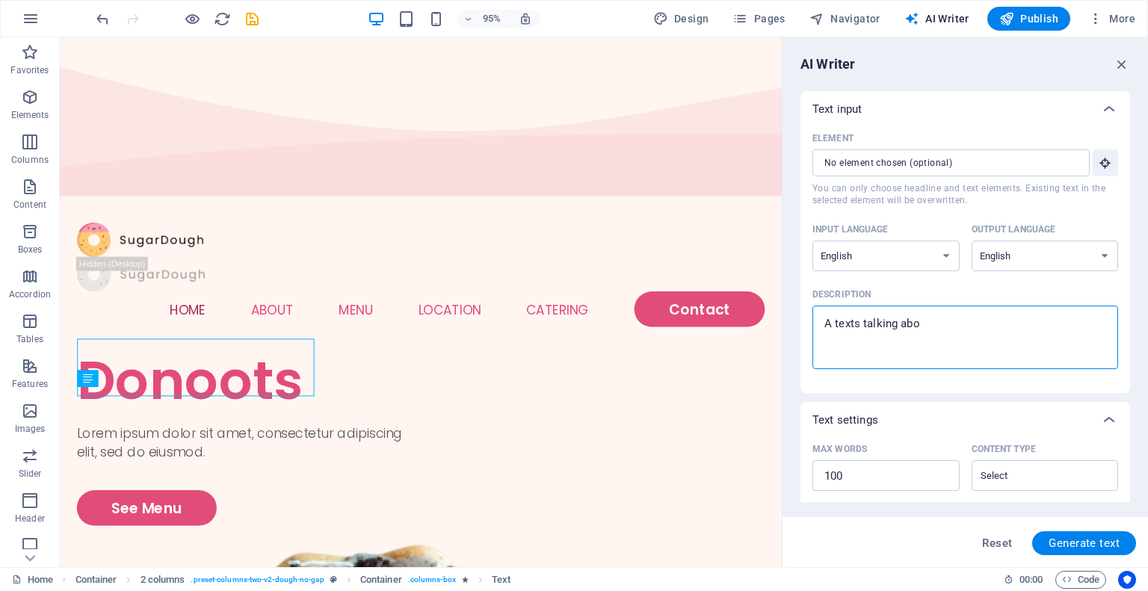
type textarea "A texts talking abou"
type textarea "x"
type textarea "A texts talking about"
type textarea "x"
type textarea "A texts talking about"
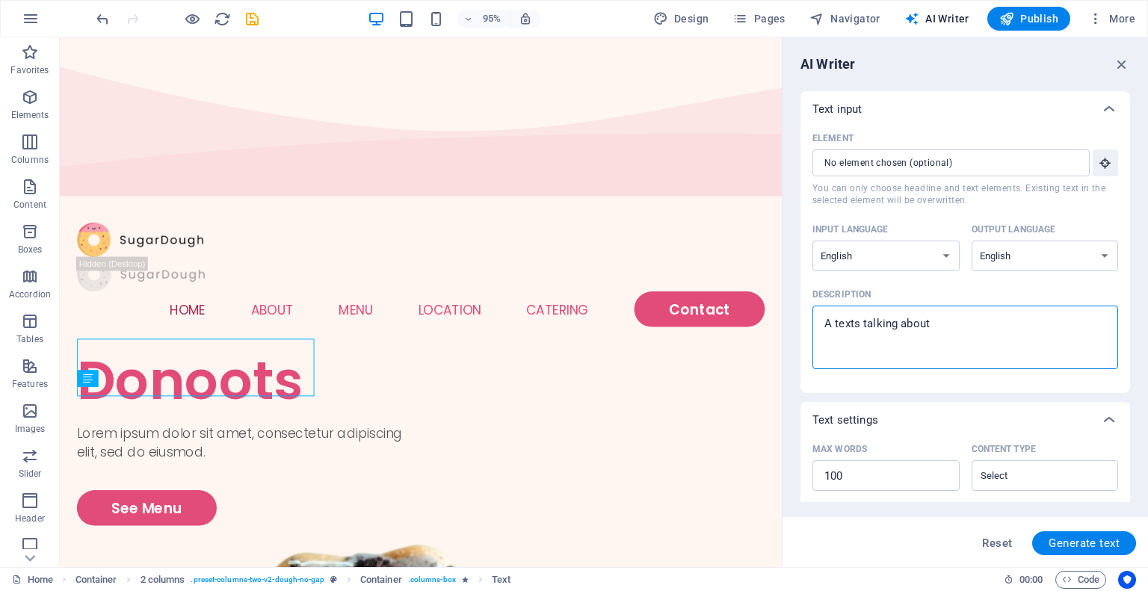
type textarea "x"
type textarea "A texts talking about u"
type textarea "x"
type textarea "A texts talking about"
type textarea "x"
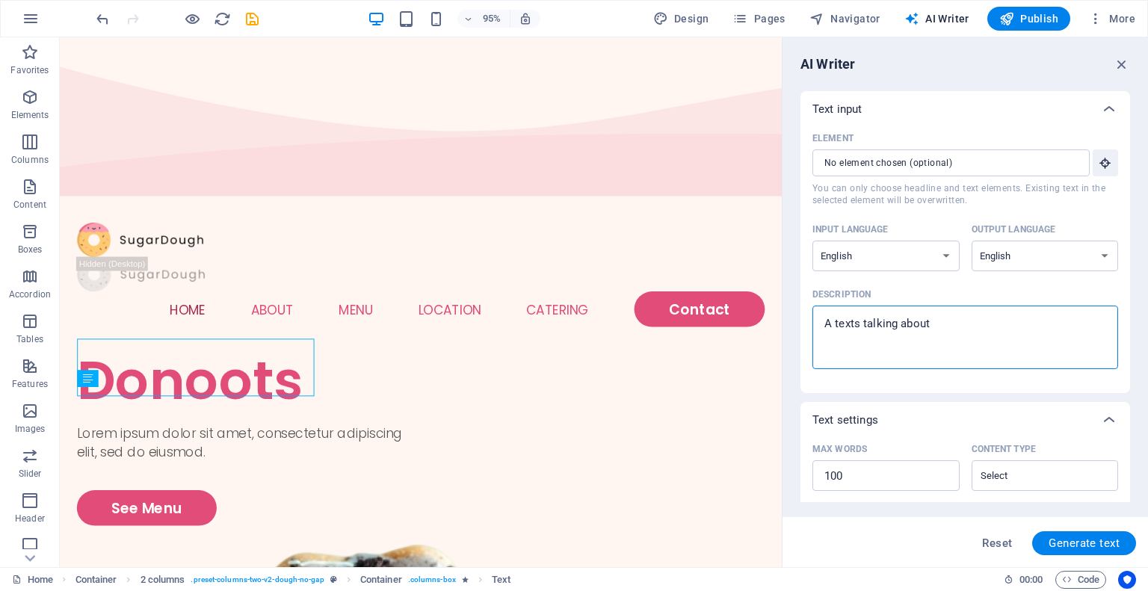
type textarea "A texts talking about y"
type textarea "x"
type textarea "A texts talking about yu"
type textarea "x"
type textarea "A texts talking about yum"
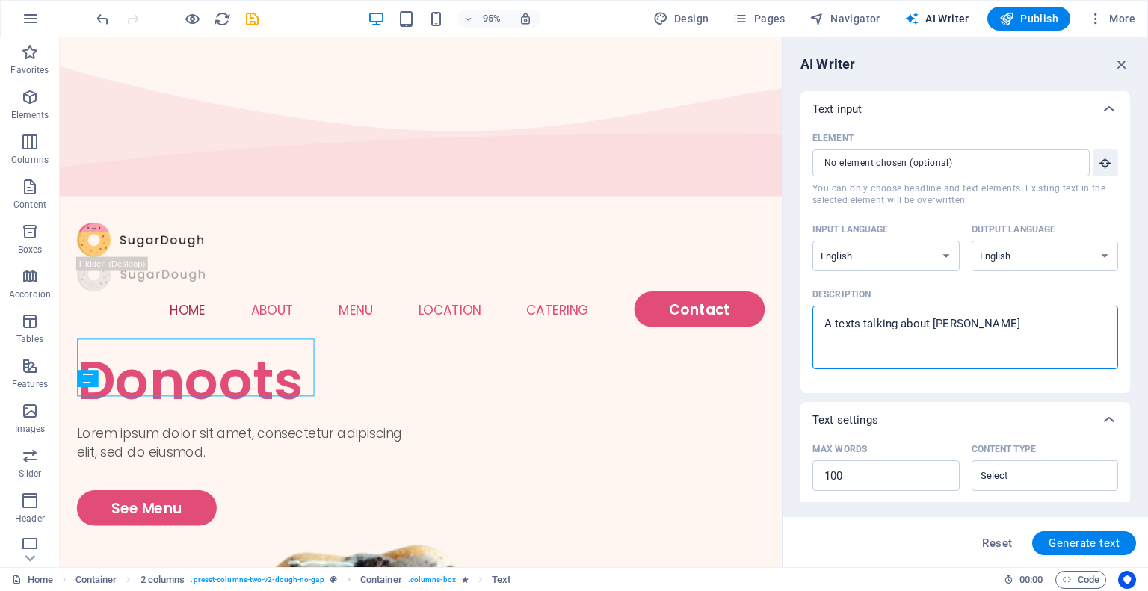
type textarea "x"
type textarea "A texts talking about yumm"
type textarea "x"
type textarea "A texts talking about yummy"
type textarea "x"
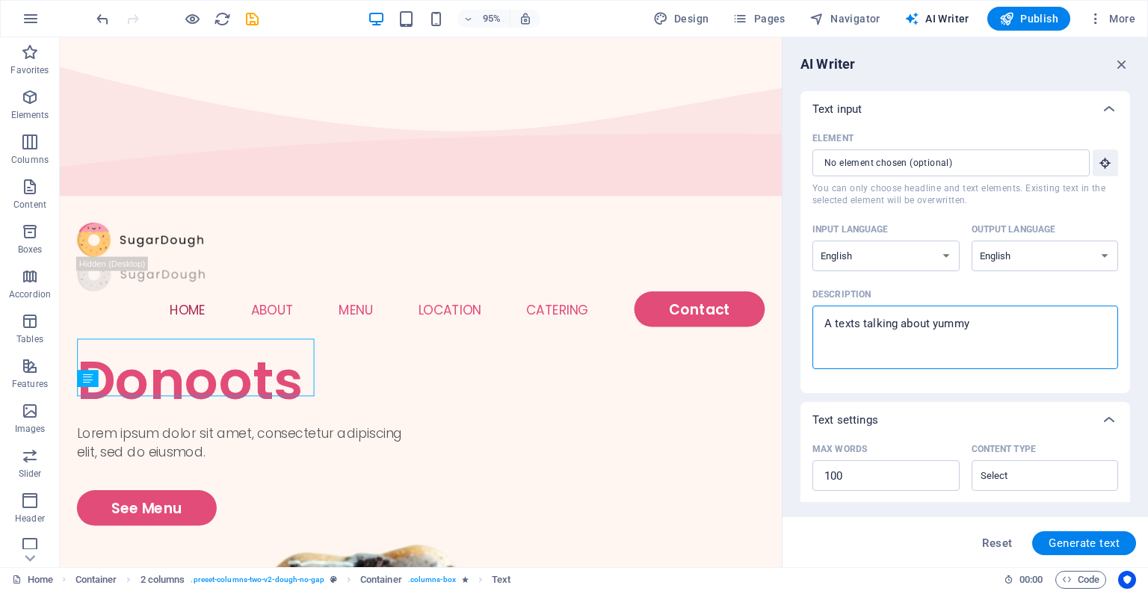
type textarea "A texts talking about yummy"
type textarea "x"
type textarea "A texts talking about yummy d"
type textarea "x"
type textarea "A texts talking about yummy do"
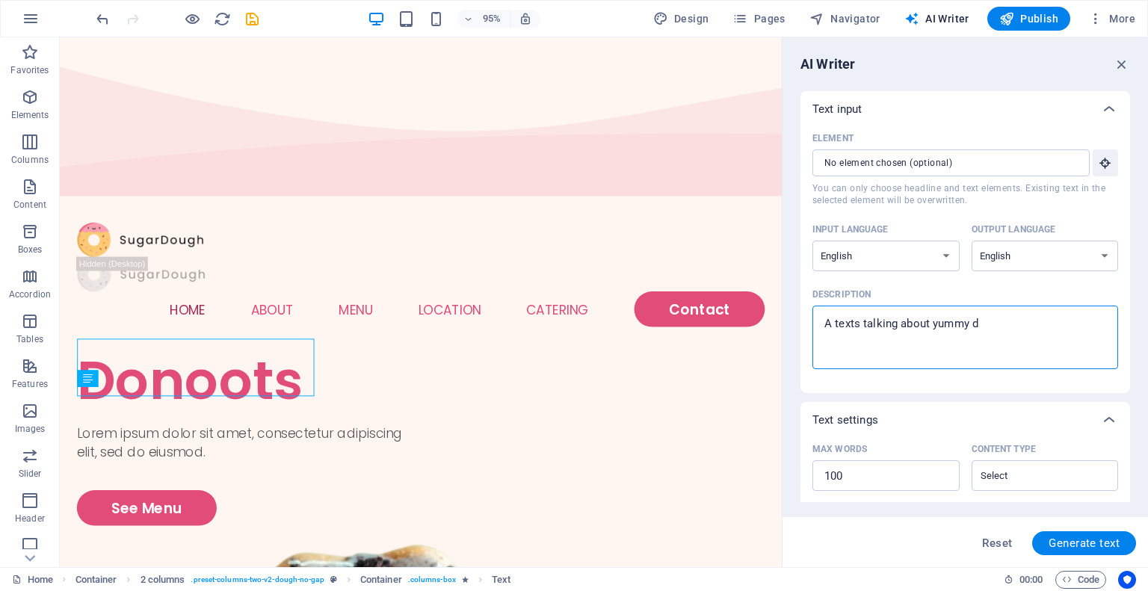
type textarea "x"
type textarea "A texts talking about yummy don"
type textarea "x"
type textarea "A texts talking about yummy donu"
type textarea "x"
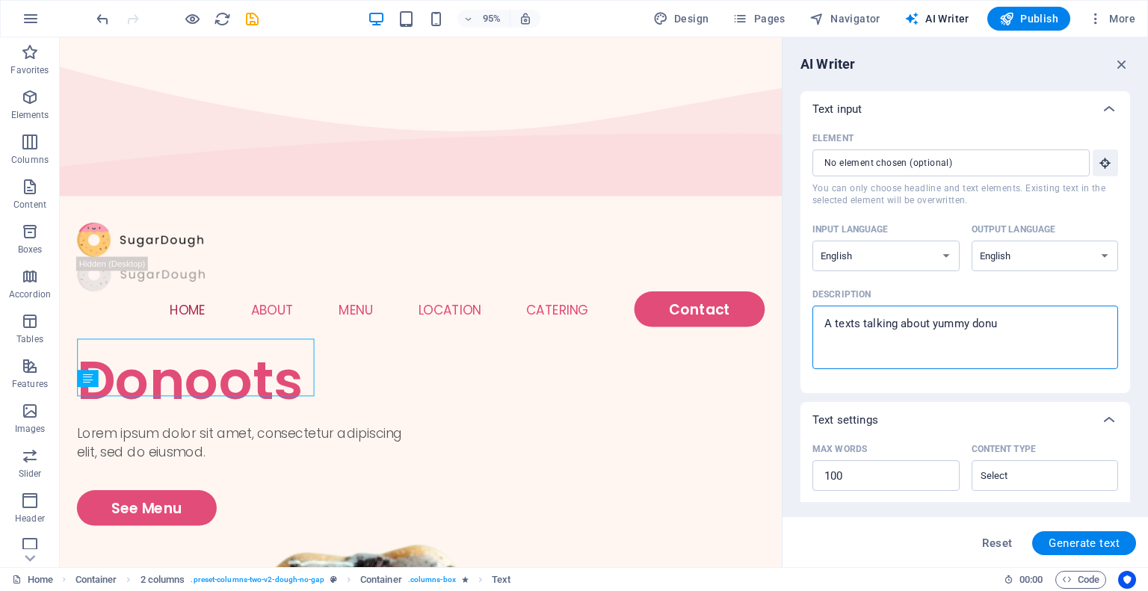
type textarea "A texts talking about yummy donut"
type textarea "x"
type textarea "A texts talking about yummy donuts"
type textarea "x"
type textarea "A texts talking about yummy donuts"
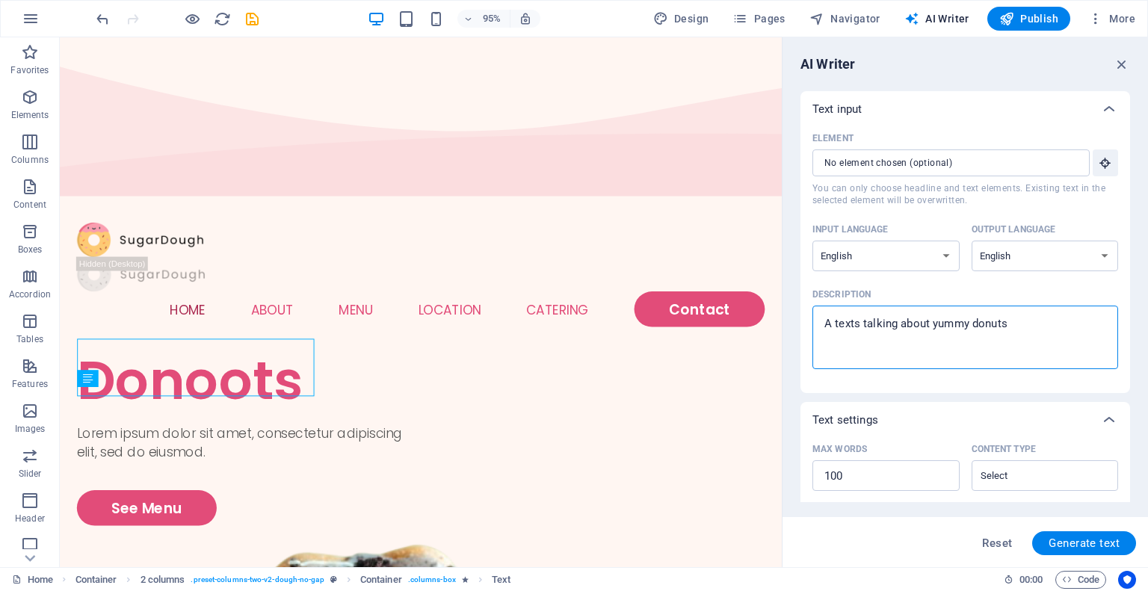
type textarea "x"
type textarea "A texts talking about yummy donuts"
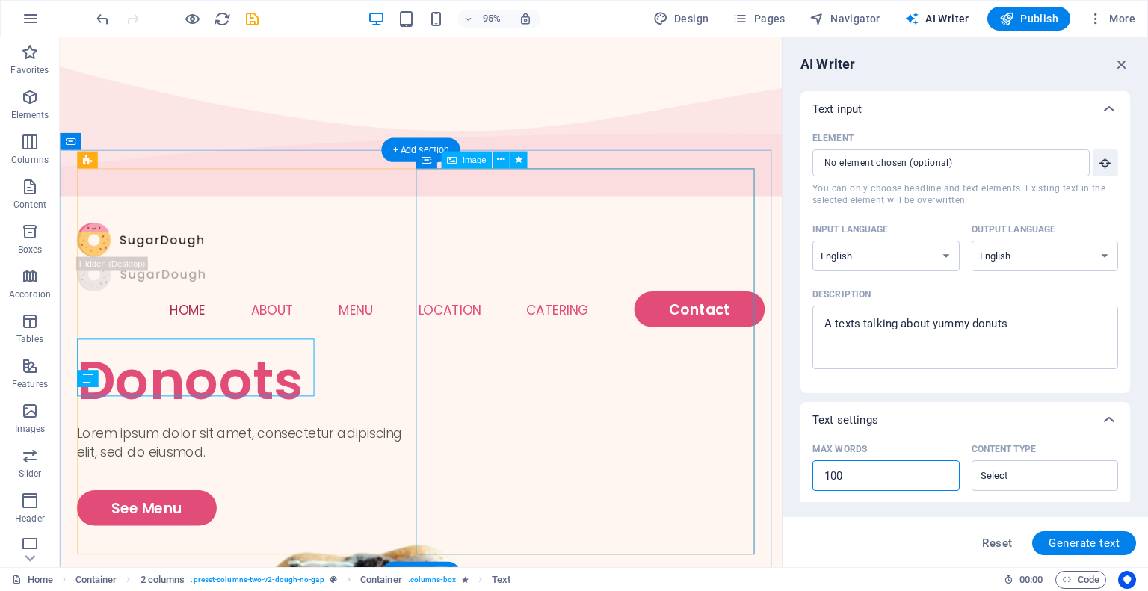
drag, startPoint x: 939, startPoint y: 508, endPoint x: 750, endPoint y: 471, distance: 192.0
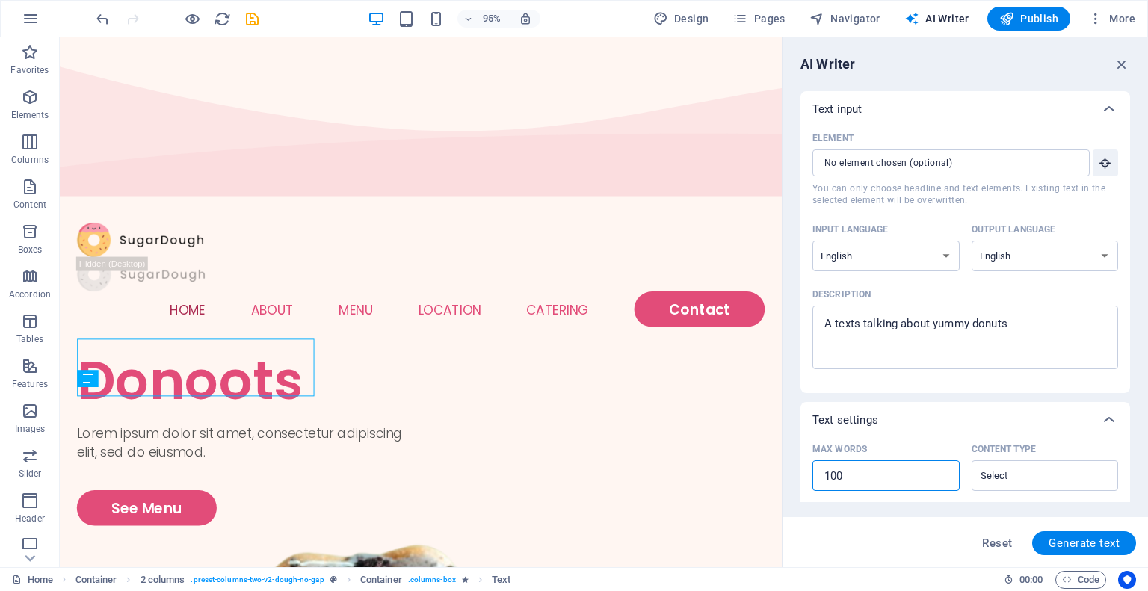
type textarea "x"
type input "3"
type textarea "x"
type input "30"
type textarea "x"
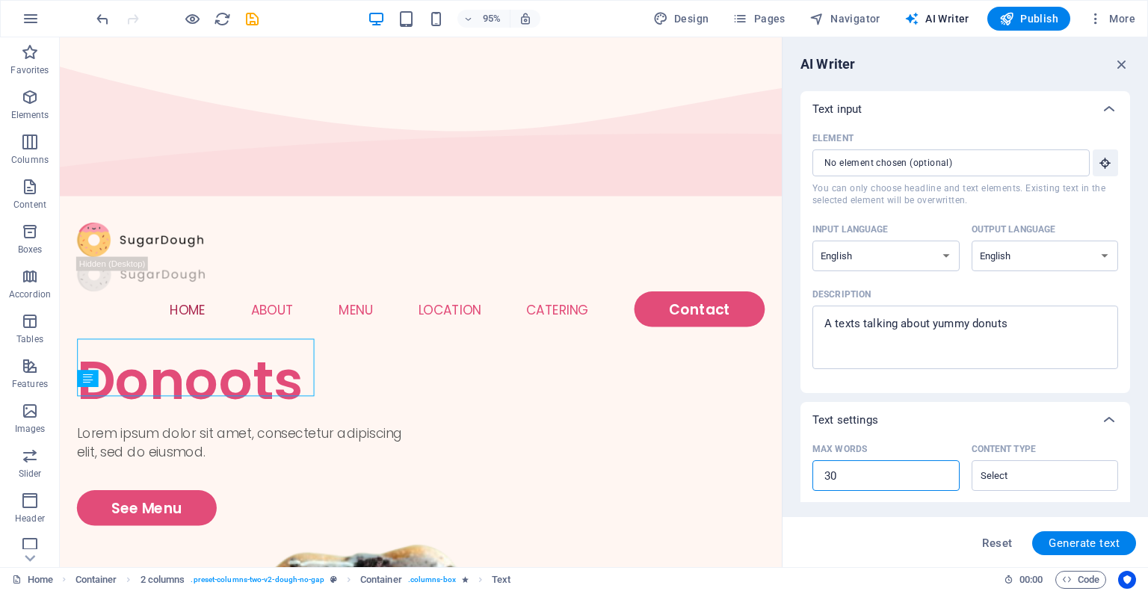
type textarea "x"
type input "30"
click at [996, 473] on input "Content type ​" at bounding box center [1033, 476] width 114 height 22
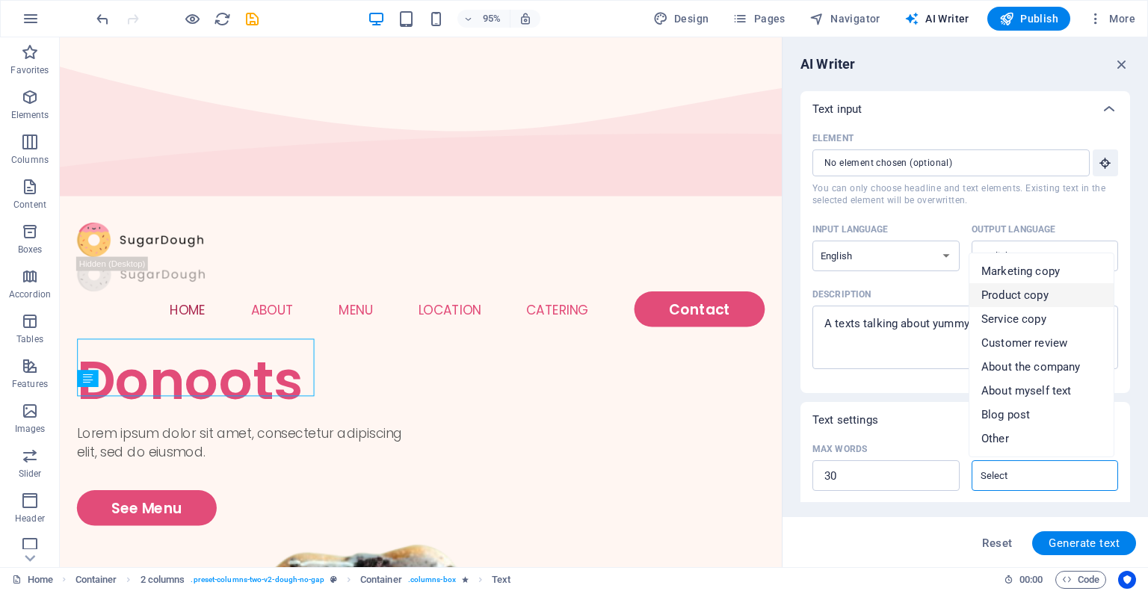
click at [1014, 292] on span "Product copy" at bounding box center [1014, 295] width 67 height 15
type input "Product copy"
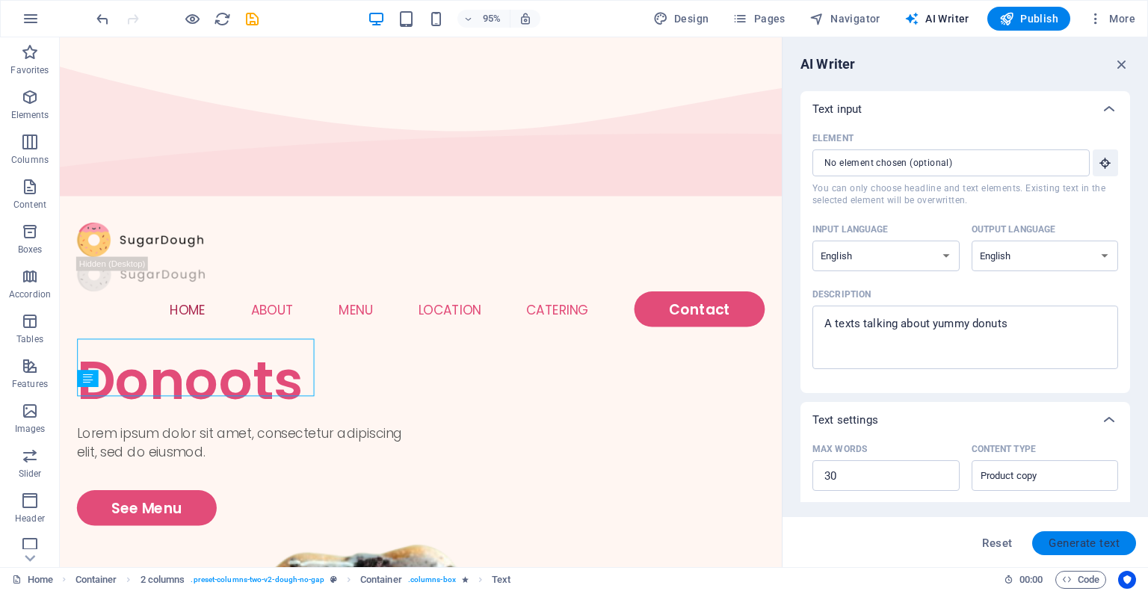
click at [1093, 540] on span "Generate text" at bounding box center [1084, 543] width 71 height 12
type textarea "x"
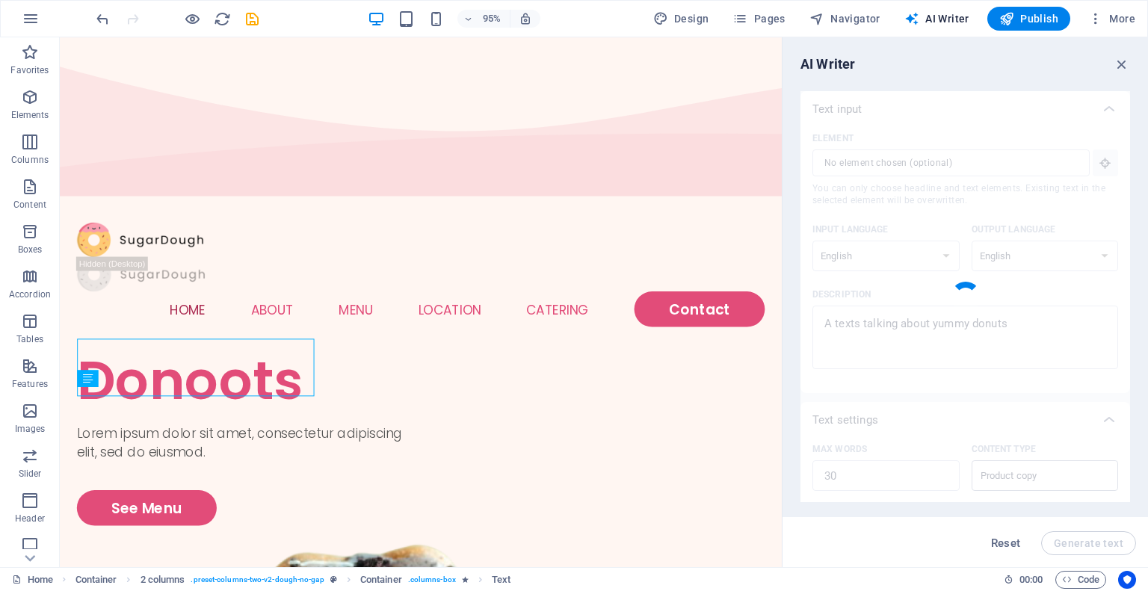
type textarea "x"
type textarea "Indulge in our delicious donuts, featuring irresistible flavors and delightful …"
type textarea "x"
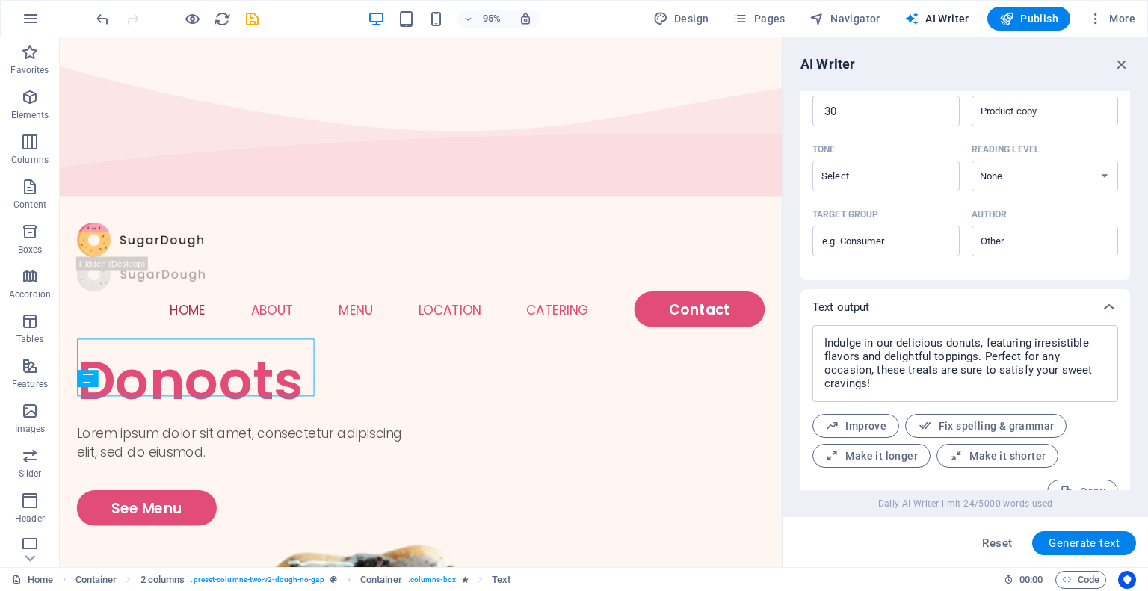
scroll to position [389, 0]
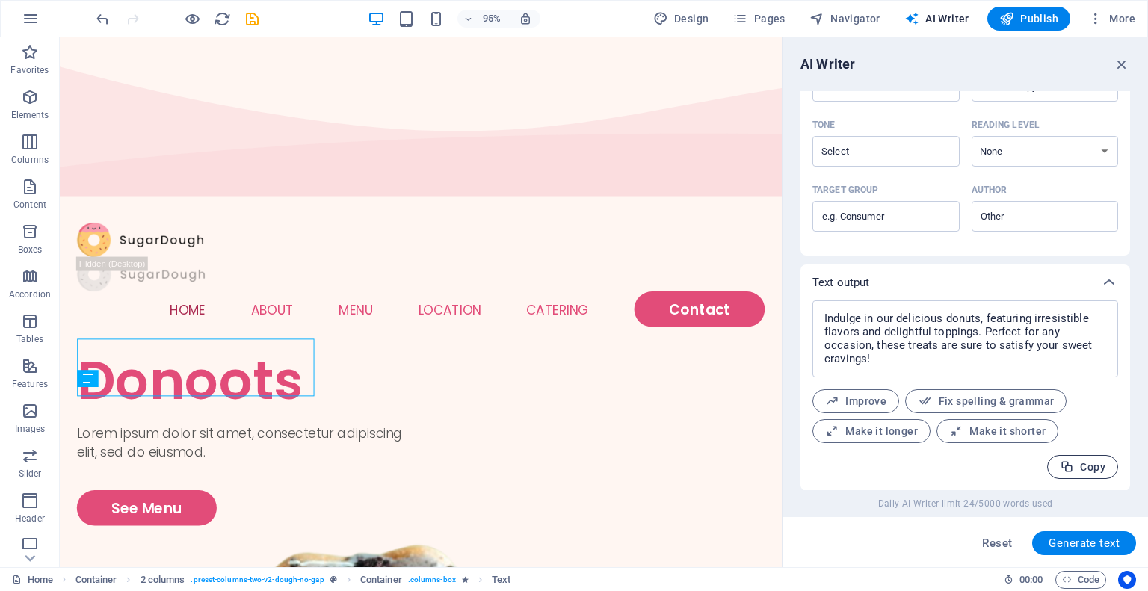
click at [1074, 463] on span "Copy" at bounding box center [1083, 467] width 46 height 14
type textarea "x"
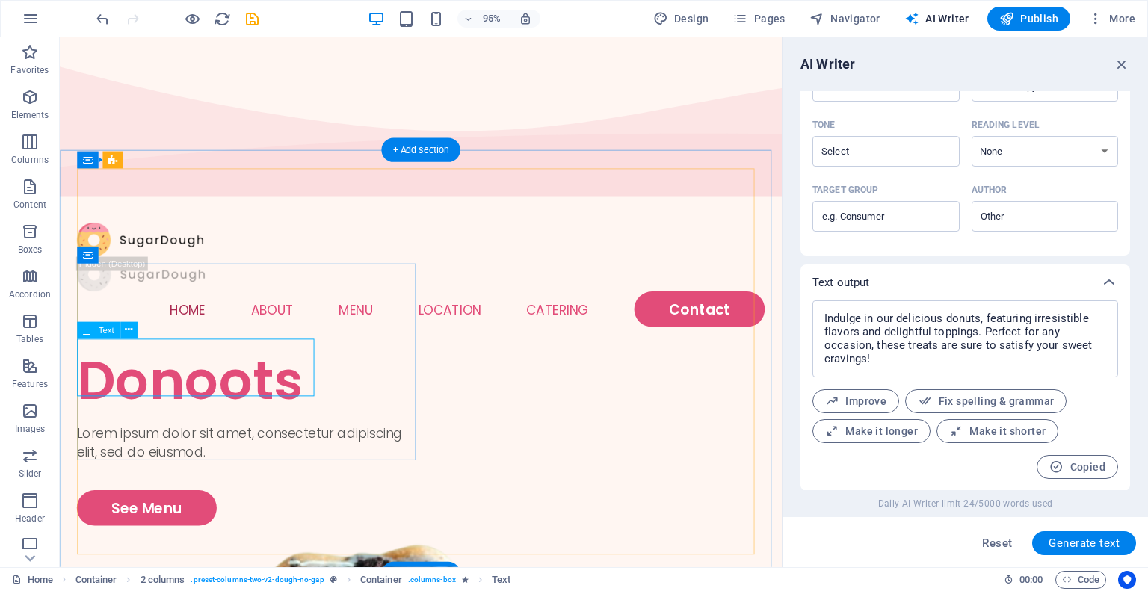
click at [150, 444] on div "Lorem ipsum dolor sit amet, consectetur adipiscing elit, sed do eiusmod." at bounding box center [259, 464] width 362 height 40
click at [130, 444] on div "Lorem ipsum dolor sit amet, consectetur adipiscing elit, sed do eiusmod." at bounding box center [259, 464] width 362 height 40
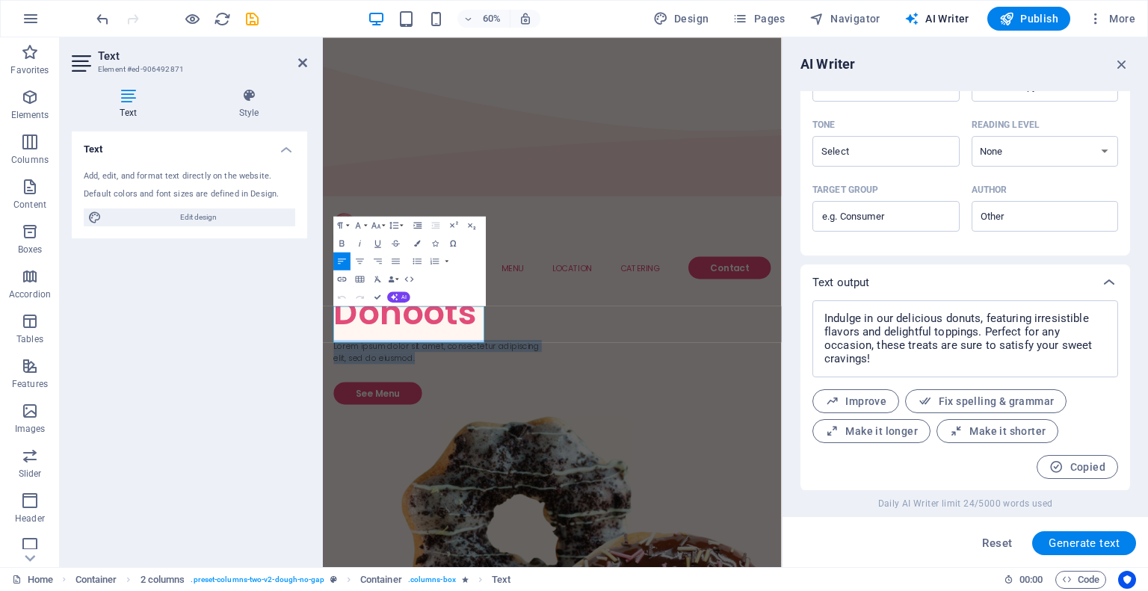
drag, startPoint x: 435, startPoint y: 527, endPoint x: 265, endPoint y: 476, distance: 177.8
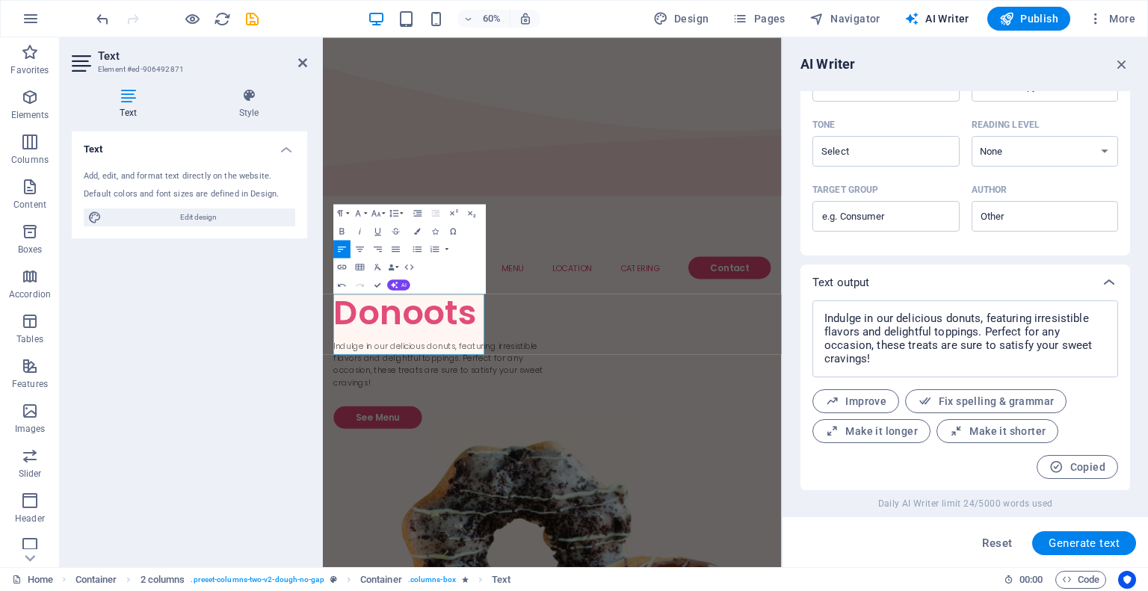
scroll to position [1847, 2]
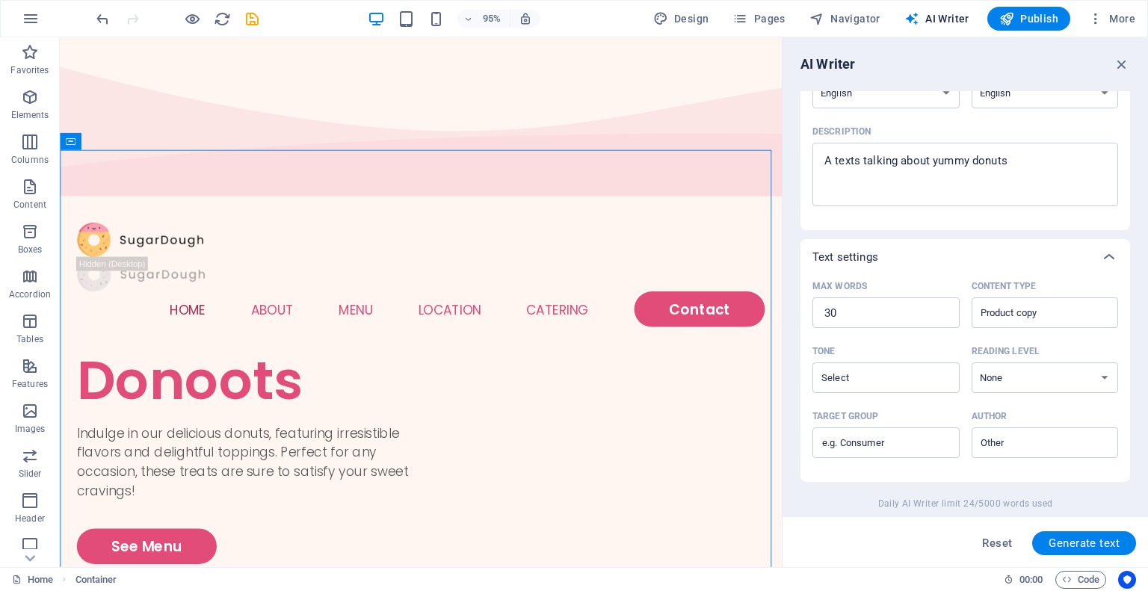
scroll to position [0, 0]
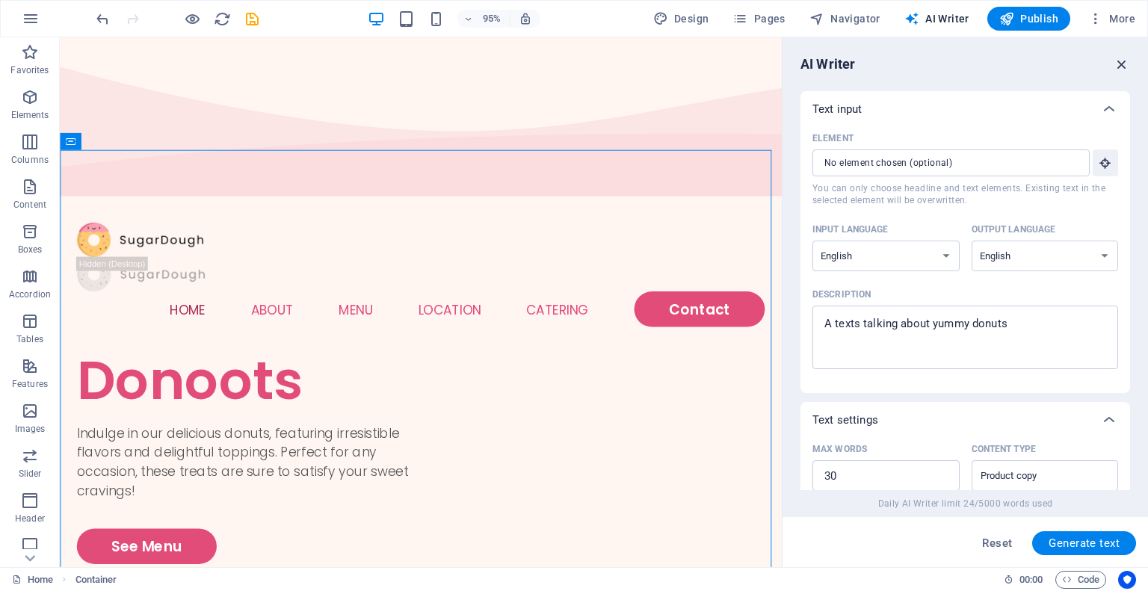
click at [1125, 68] on icon "button" at bounding box center [1122, 64] width 16 height 16
